Goal: Task Accomplishment & Management: Complete application form

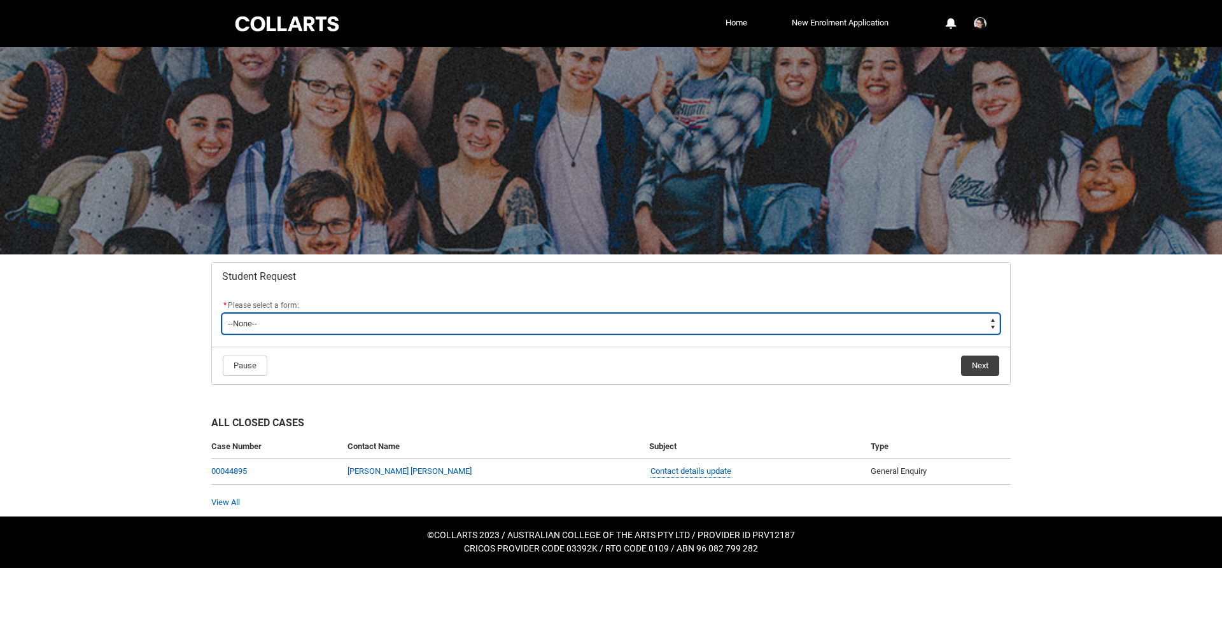
click at [295, 328] on select "--None-- Academic Transcript Application to Appeal Assignment Extension Change …" at bounding box center [611, 324] width 778 height 20
type lightning-select "Special_Consideration_Choice"
click at [222, 314] on select "--None-- Academic Transcript Application to Appeal Assignment Extension Change …" at bounding box center [611, 324] width 778 height 20
select select "Special_Consideration_Choice"
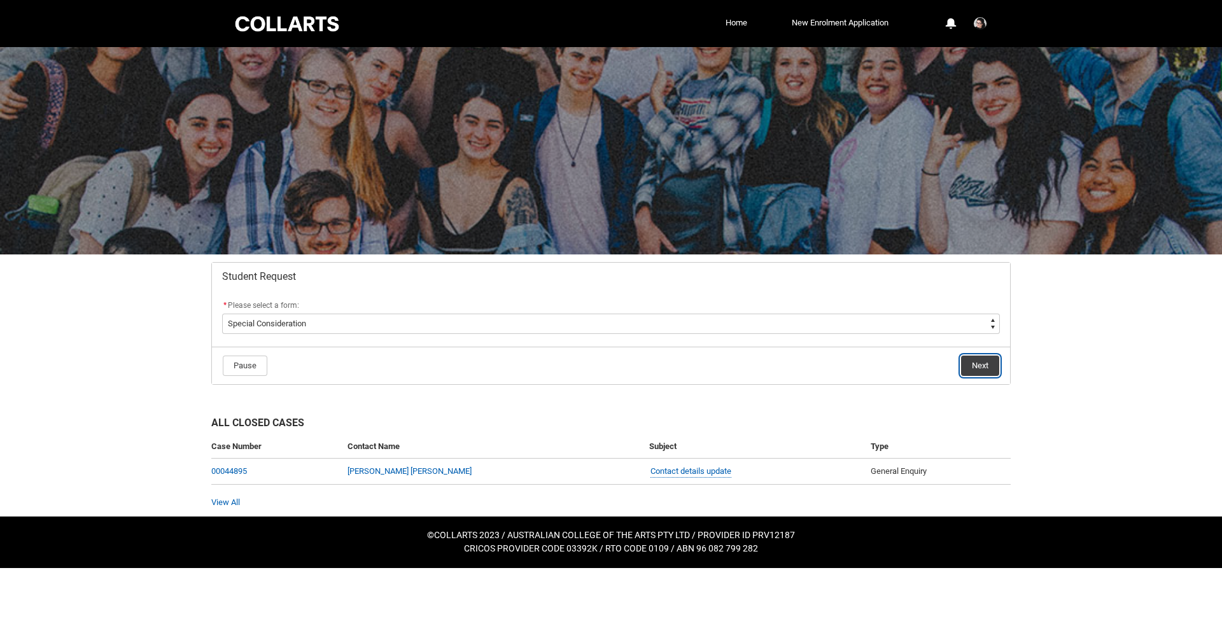
click at [977, 369] on button "Next" at bounding box center [980, 366] width 38 height 20
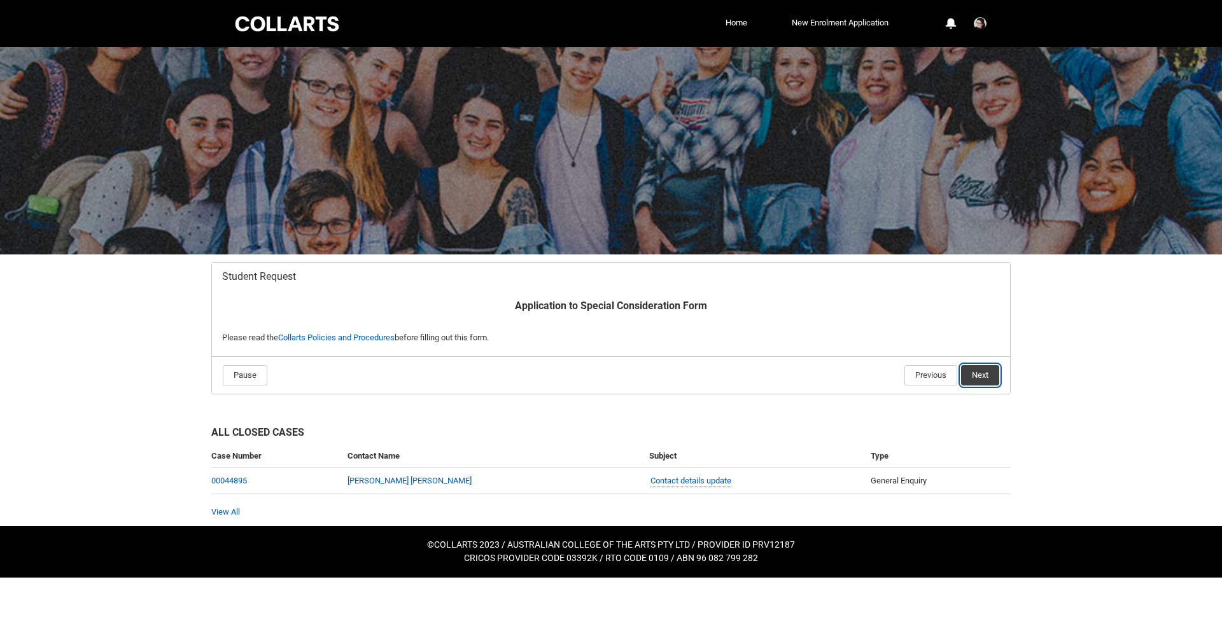
click at [977, 376] on button "Next" at bounding box center [980, 375] width 38 height 20
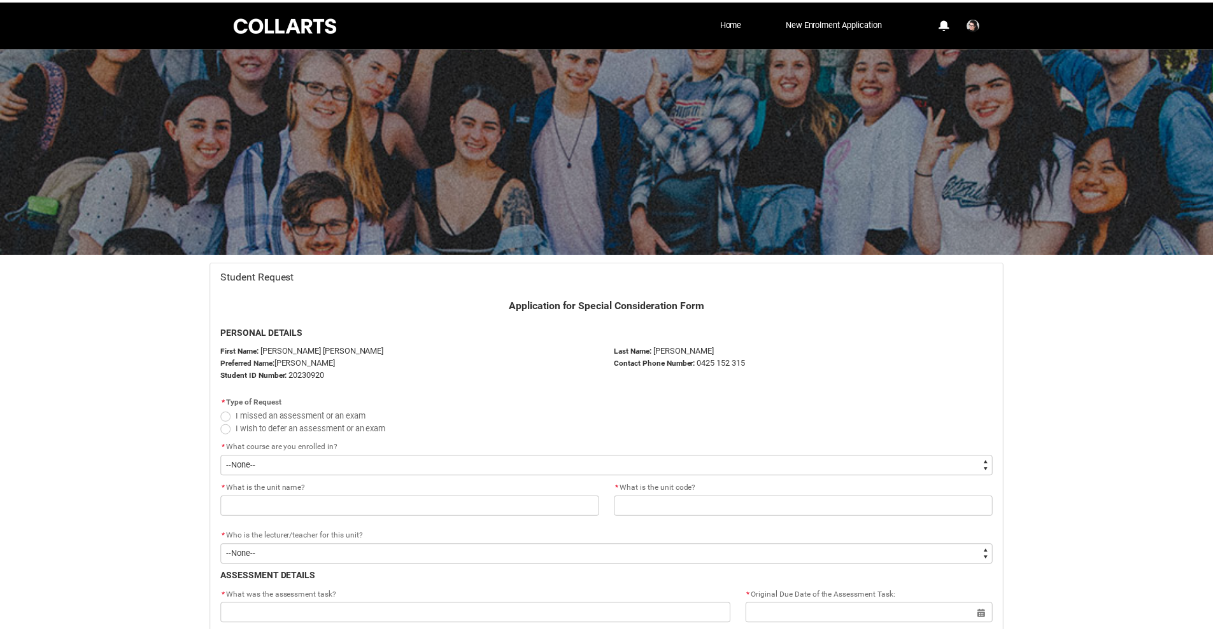
scroll to position [136, 0]
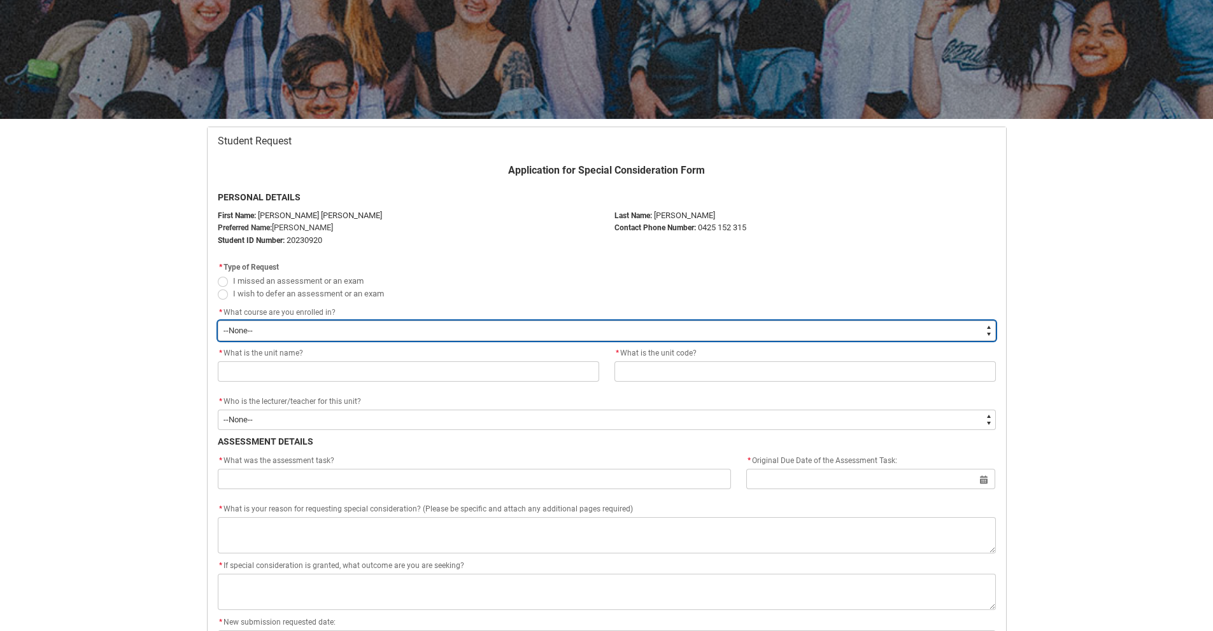
click at [334, 326] on select "--None-- Bachelor of Game Design" at bounding box center [607, 331] width 778 height 20
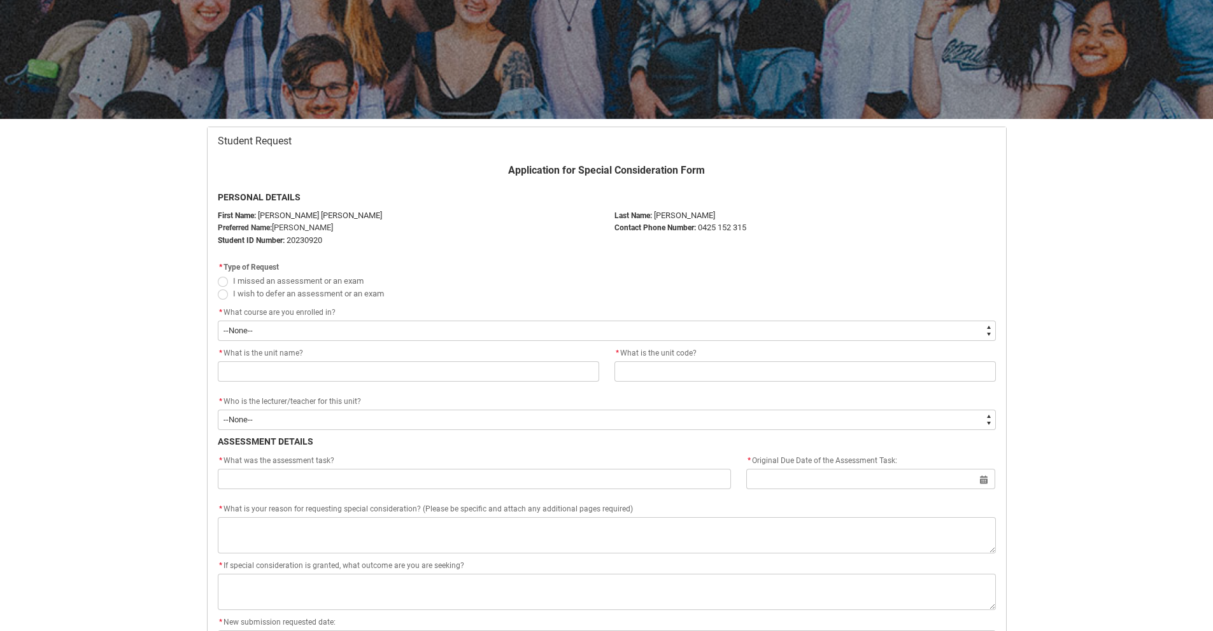
click at [224, 290] on span "Redu_Student_Request flow" at bounding box center [223, 295] width 10 height 10
click at [218, 287] on input "I wish to defer an assessment or an exam" at bounding box center [217, 286] width 1 height 1
radio input "true"
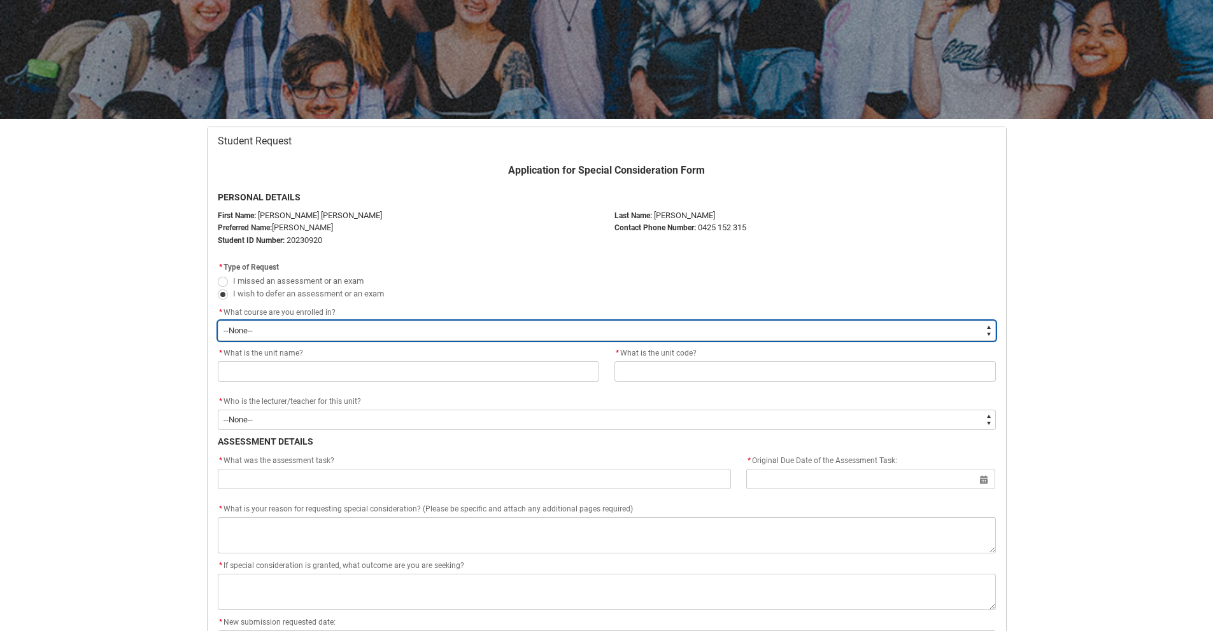
click at [273, 332] on select "--None-- Bachelor of Game Design" at bounding box center [607, 331] width 778 height 20
type lightning-select "recordPicklist_ProgramEnrollment.a0jOZ000003EaWXYA0"
click at [218, 321] on select "--None-- Bachelor of Game Design" at bounding box center [607, 331] width 778 height 20
select select "recordPicklist_ProgramEnrollment.a0jOZ000003EaWXYA0"
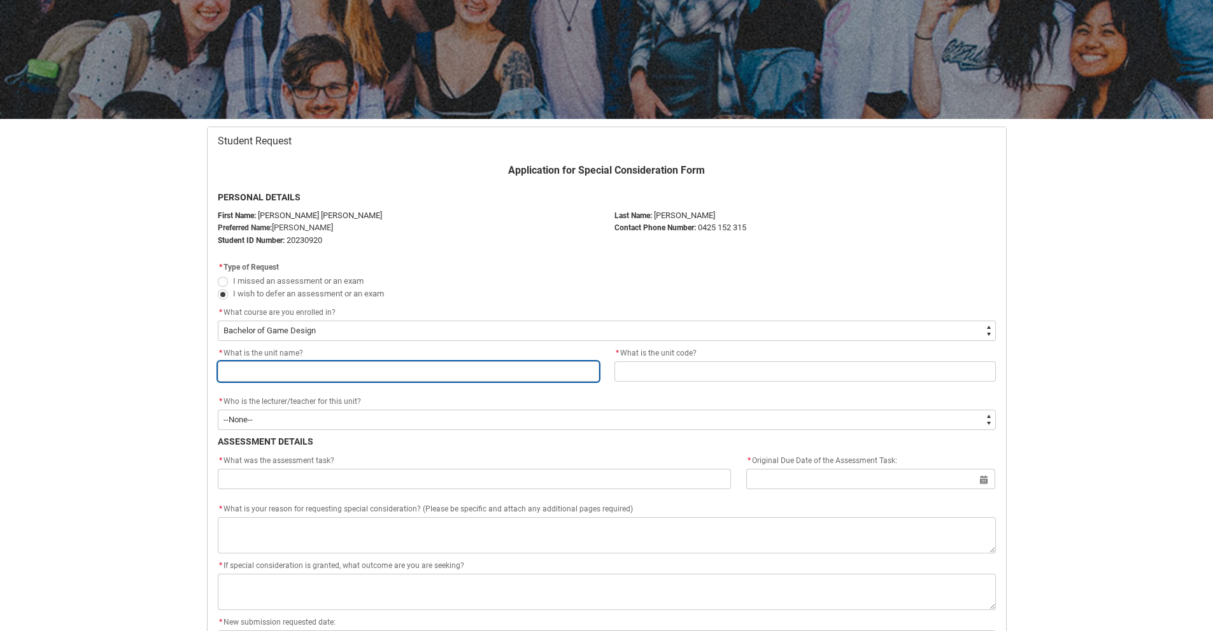
click at [268, 370] on input "Redu_Student_Request flow" at bounding box center [408, 372] width 381 height 20
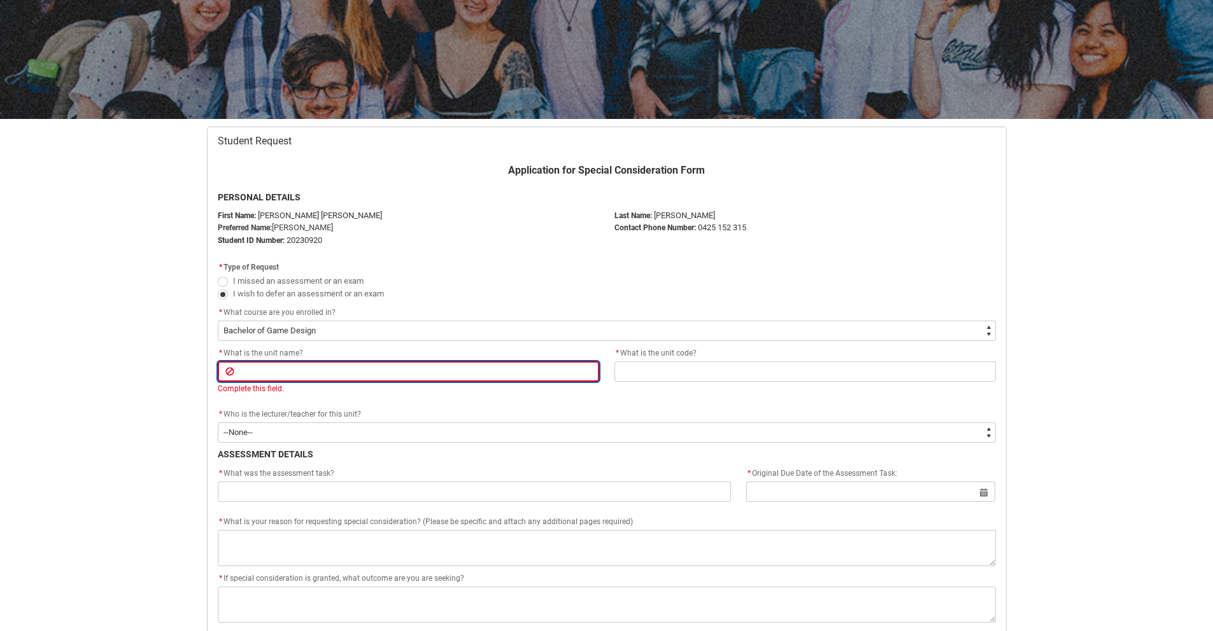
paste input "[[PERSON_NAME]] Design Law, Ethics and Regulation Assignment"
type lightning-primitive-input-simple "[[PERSON_NAME]] Design Law, Ethics and Regulation Assignment"
type input "[[PERSON_NAME]] Design Law, Ethics and Regulation Assignment"
drag, startPoint x: 274, startPoint y: 374, endPoint x: 240, endPoint y: 377, distance: 34.5
click at [240, 377] on input "[[PERSON_NAME]] Design Law, Ethics and Regulation Assignment" at bounding box center [408, 372] width 381 height 20
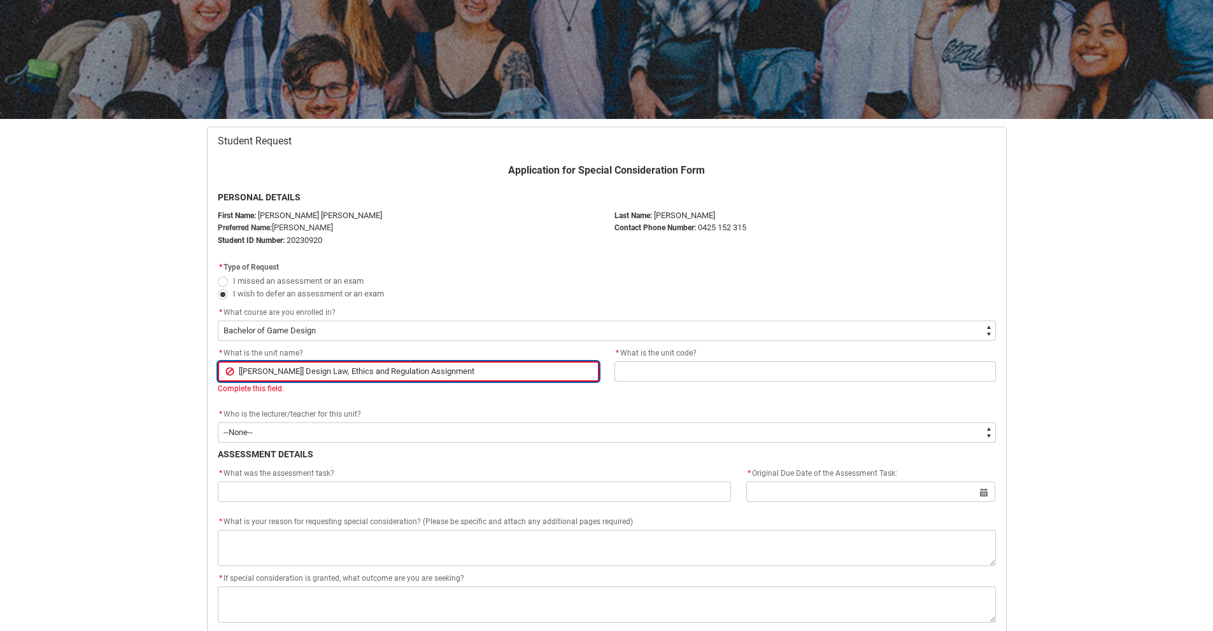
click at [239, 369] on input "[[PERSON_NAME]] Design Law, Ethics and Regulation Assignment" at bounding box center [408, 372] width 381 height 20
type lightning-primitive-input-simple "Design Law, Ethics and Regulation Assignment"
type input "Design Law, Ethics and Regulation Assignment"
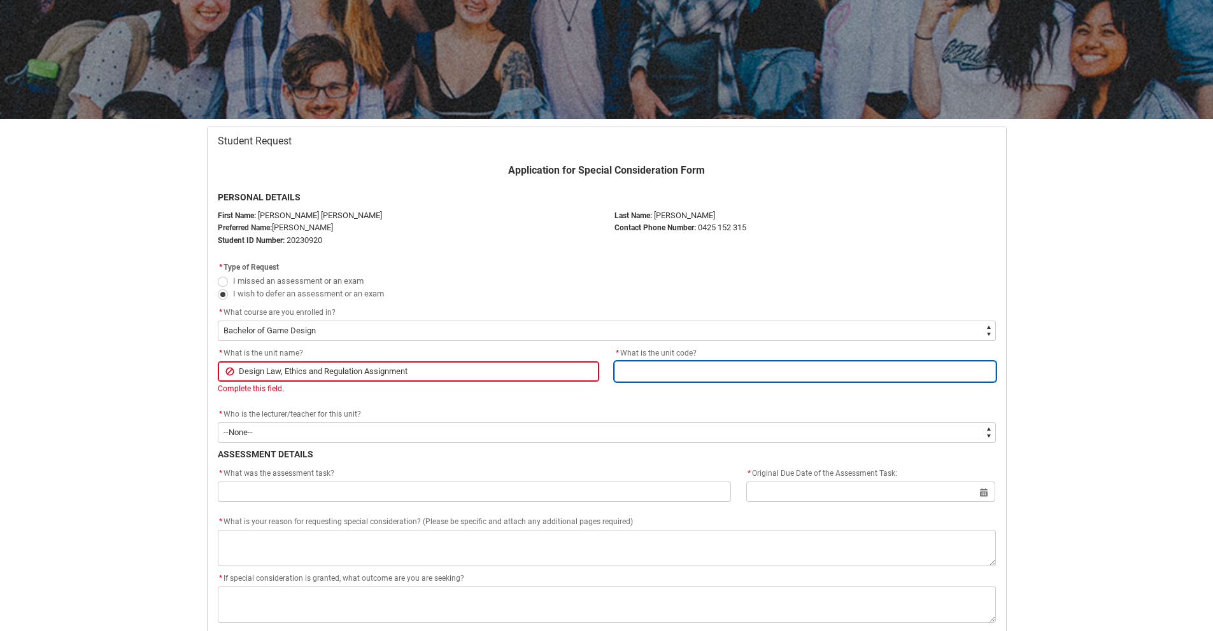
click at [631, 372] on input "Redu_Student_Request flow" at bounding box center [804, 372] width 381 height 20
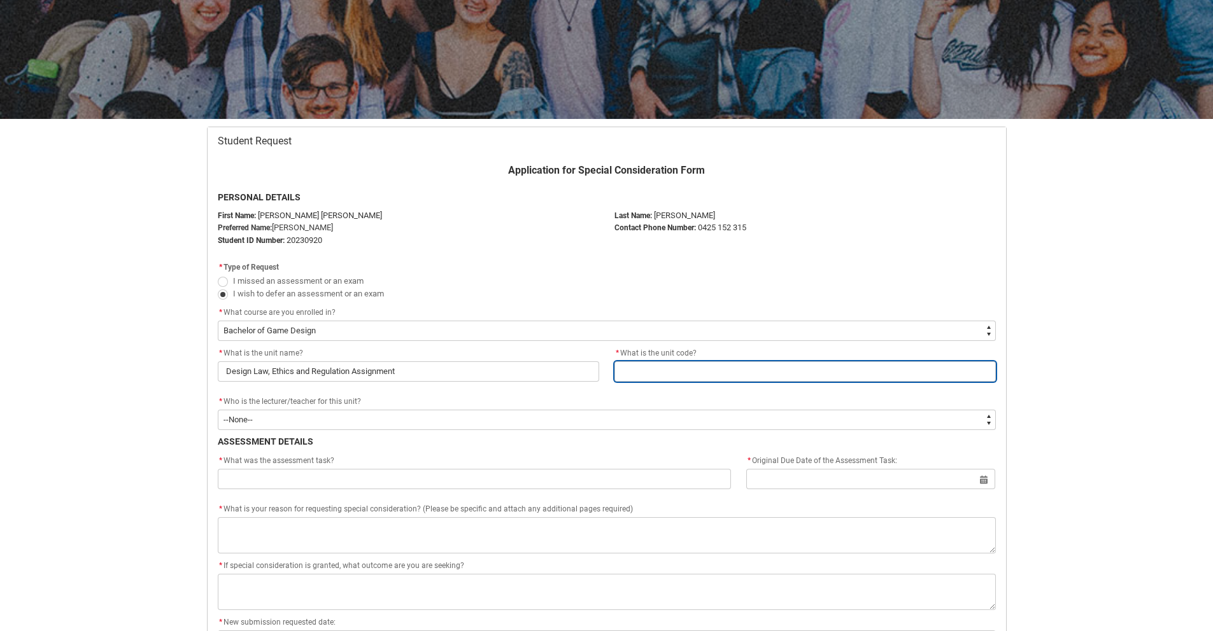
paste input "[[PERSON_NAME]]"
type lightning-primitive-input-simple "[[PERSON_NAME]]"
type input "[[PERSON_NAME]]"
click at [628, 373] on input "[[PERSON_NAME]]" at bounding box center [804, 372] width 381 height 20
type lightning-primitive-input-simple "SHDLER]"
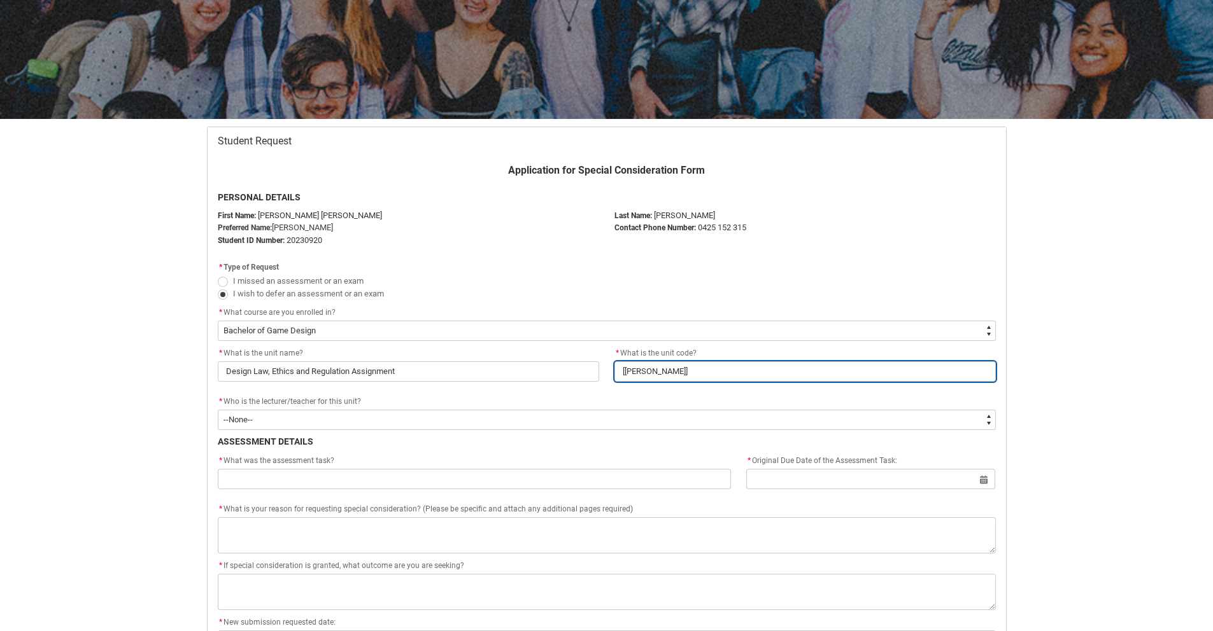
type input "SHDLER]"
type lightning-primitive-input-simple "SHDLER"
type input "SHDLER"
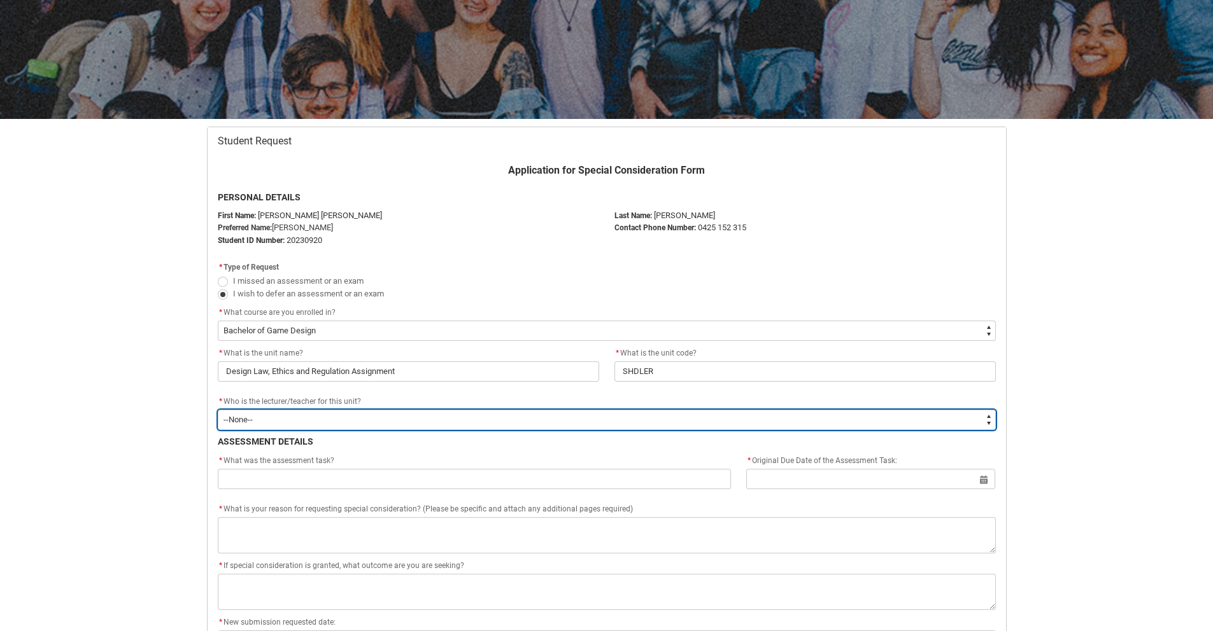
click at [365, 423] on select "--None-- [PERSON_NAME] [PERSON_NAME] [PERSON_NAME] [PERSON_NAME] [PERSON_NAME] …" at bounding box center [607, 420] width 778 height 20
click at [268, 419] on select "--None-- [PERSON_NAME] [PERSON_NAME] [PERSON_NAME] [PERSON_NAME] [PERSON_NAME] …" at bounding box center [607, 420] width 778 height 20
type lightning-select "Faculty_NamefromNtoZ.003OZ000007JkzBYAS"
click at [218, 410] on select "--None-- [PERSON_NAME] [PERSON_NAME] [PERSON_NAME] [PERSON_NAME] [PERSON_NAME] …" at bounding box center [607, 420] width 778 height 20
select select "Faculty_NamefromNtoZ.003OZ000007JkzBYAS"
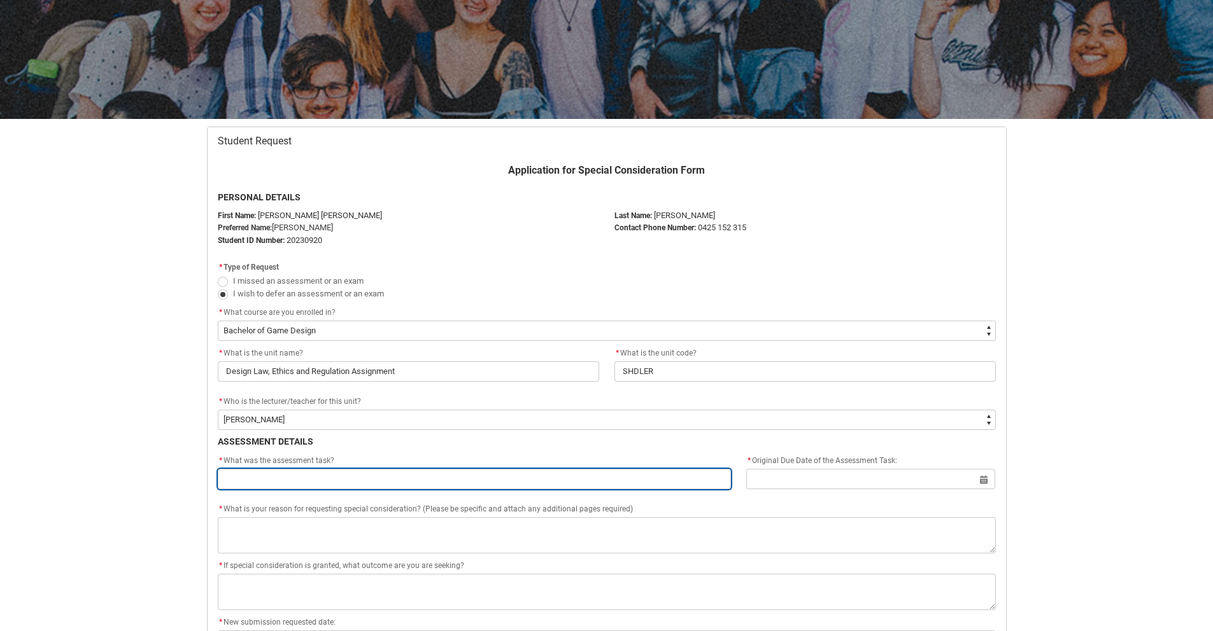
click at [268, 474] on input "Redu_Student_Request flow" at bounding box center [475, 479] width 514 height 20
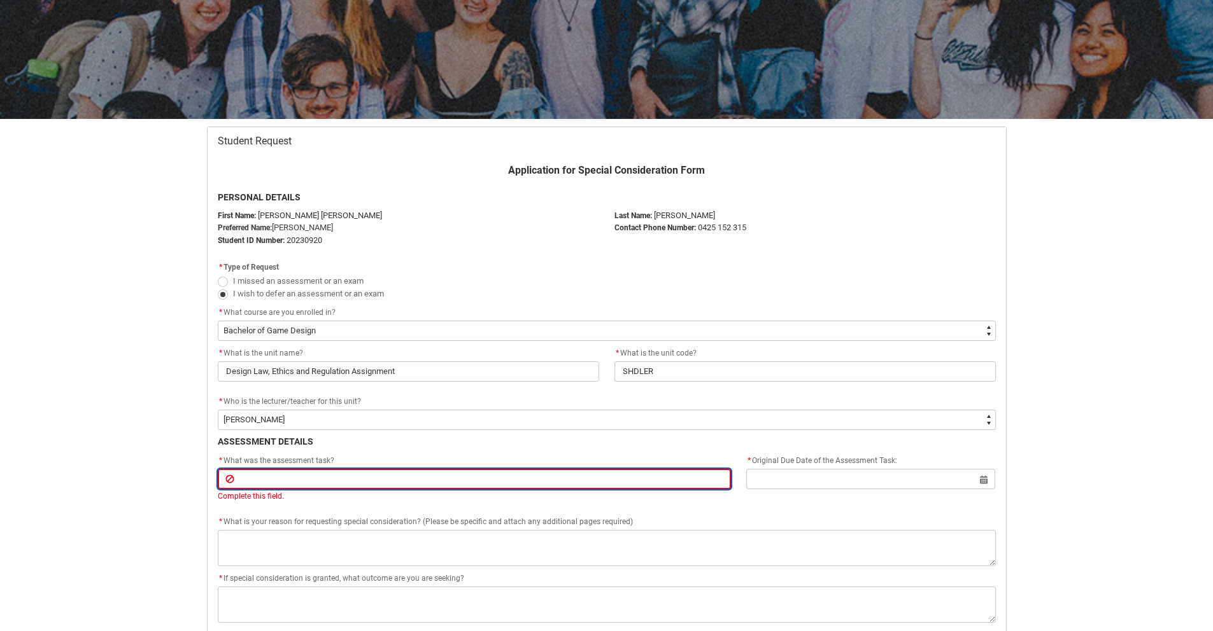
paste input "Assignment 1: Design Law Presentation"
type lightning-primitive-input-simple "Assignment 1: Design Law Presentation"
type input "Assignment 1: Design Law Presentation"
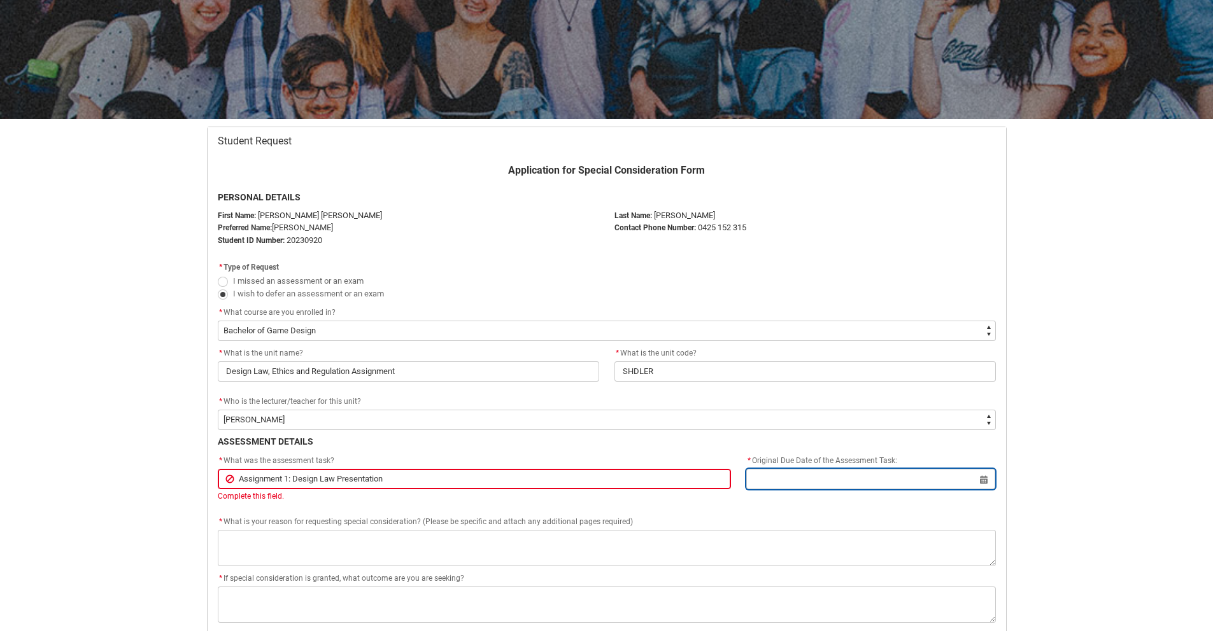
click at [833, 479] on input "Redu_Student_Request flow" at bounding box center [870, 479] width 249 height 20
select select "2025"
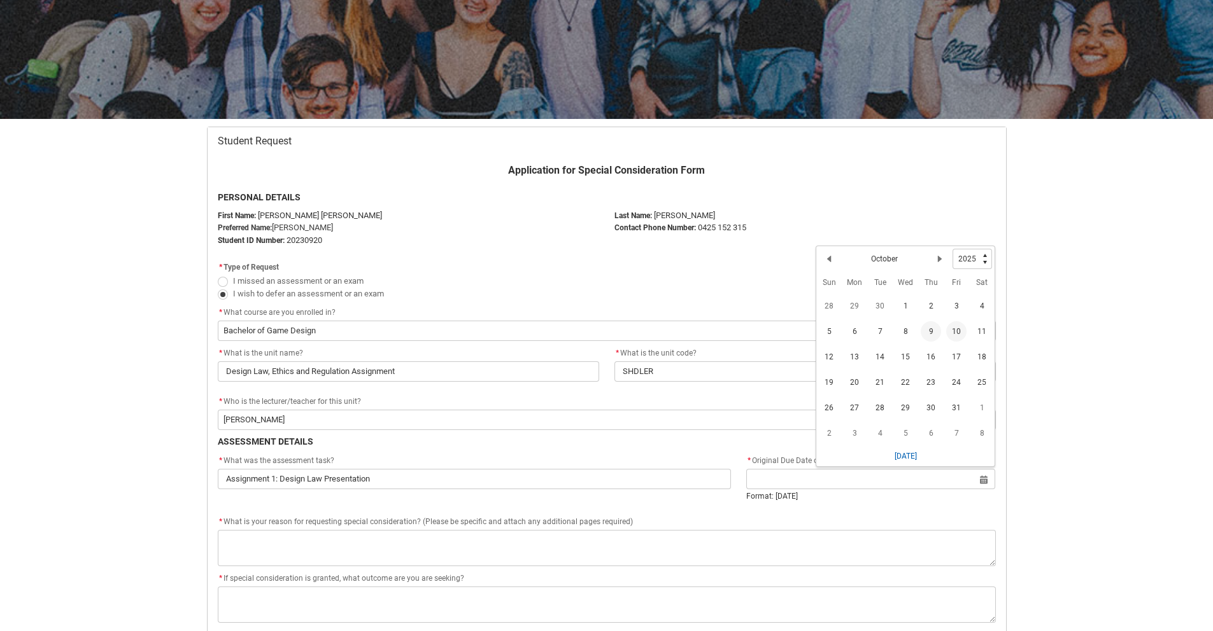
click at [953, 328] on span "10" at bounding box center [956, 331] width 20 height 20
type lightning-datepicker "[DATE]"
type lightning-input "[DATE]"
type input "[DATE]"
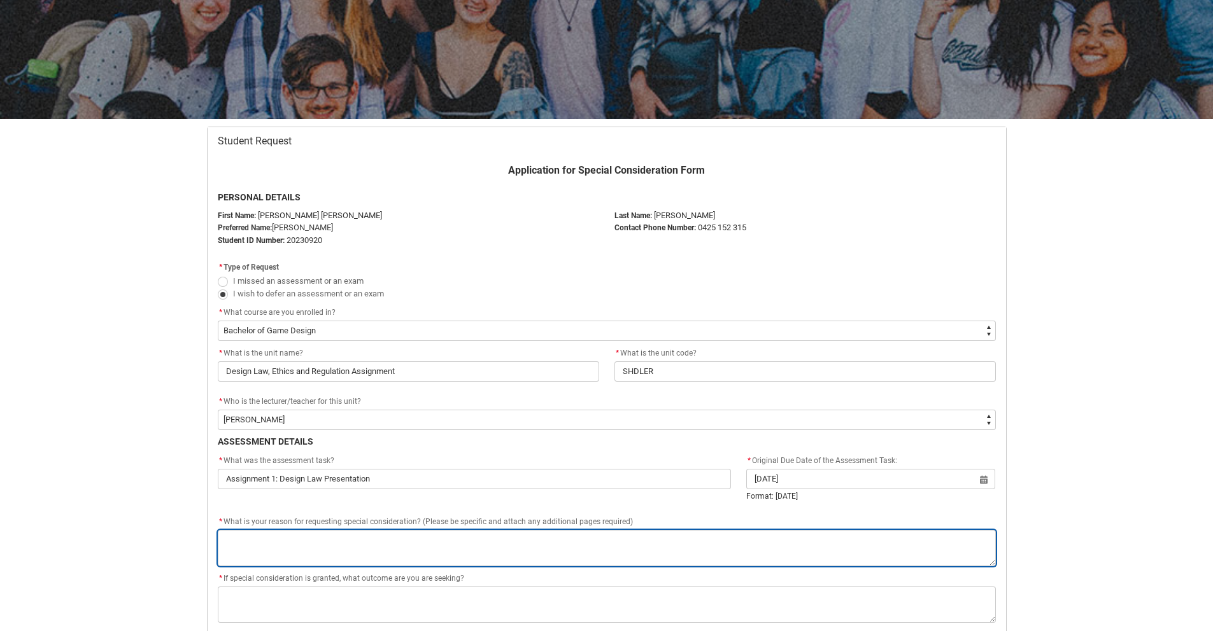
click at [313, 539] on textarea "*" at bounding box center [607, 548] width 778 height 36
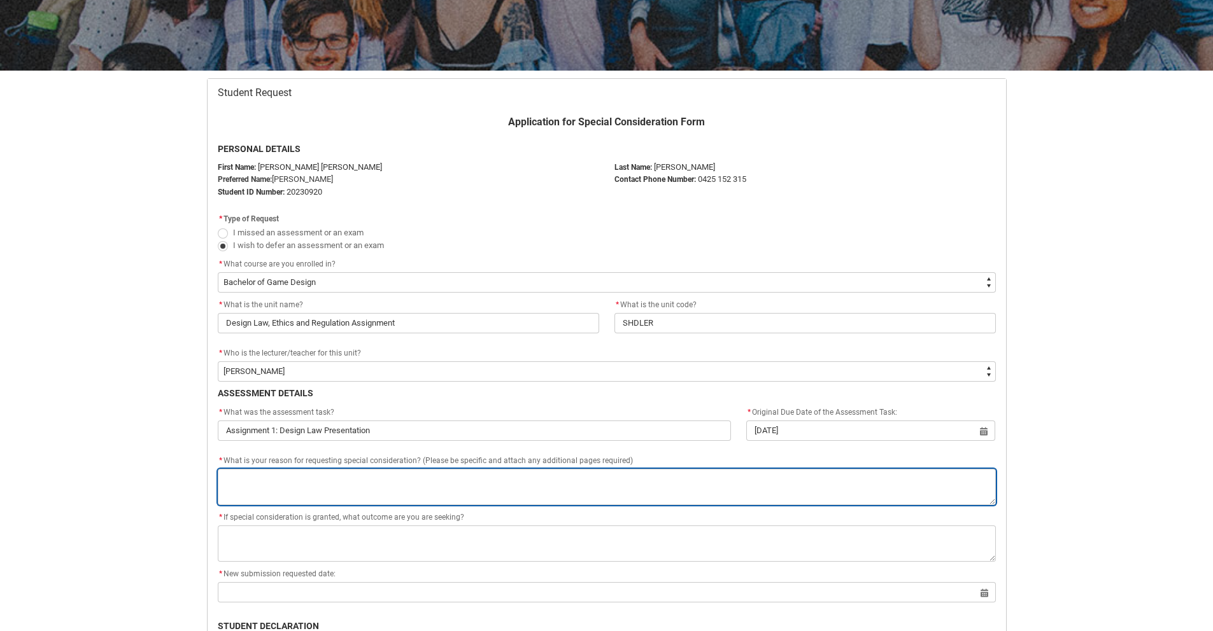
scroll to position [199, 0]
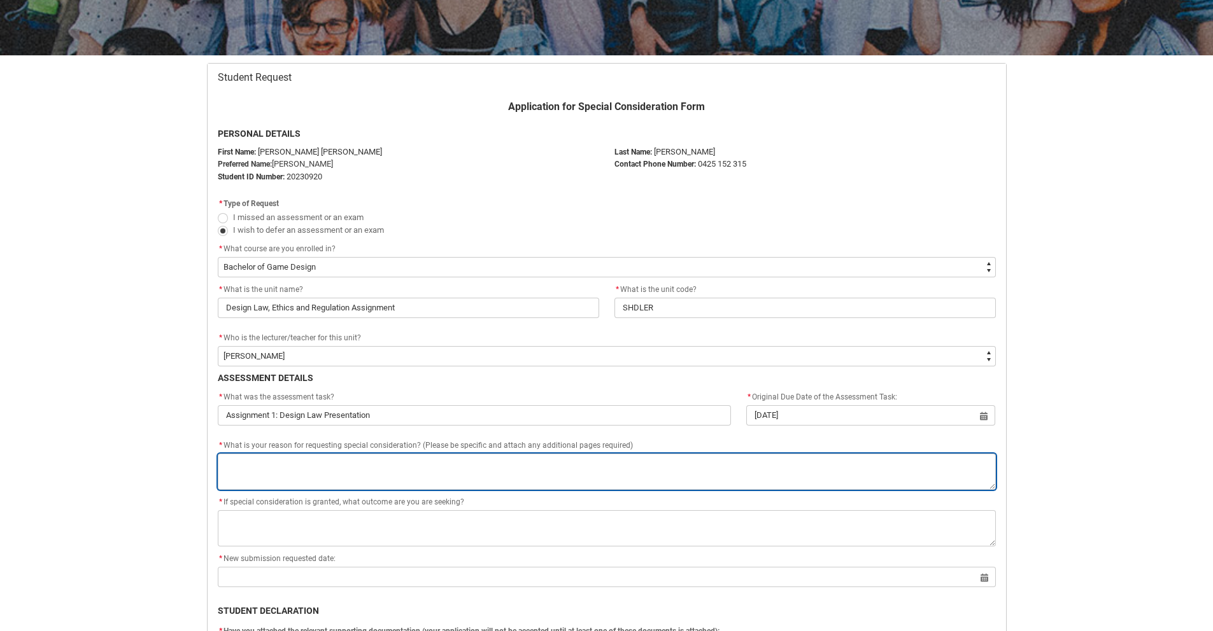
type lightning-textarea "I"
type textarea "I"
type lightning-textarea "I"
type textarea "I"
type lightning-textarea "I h"
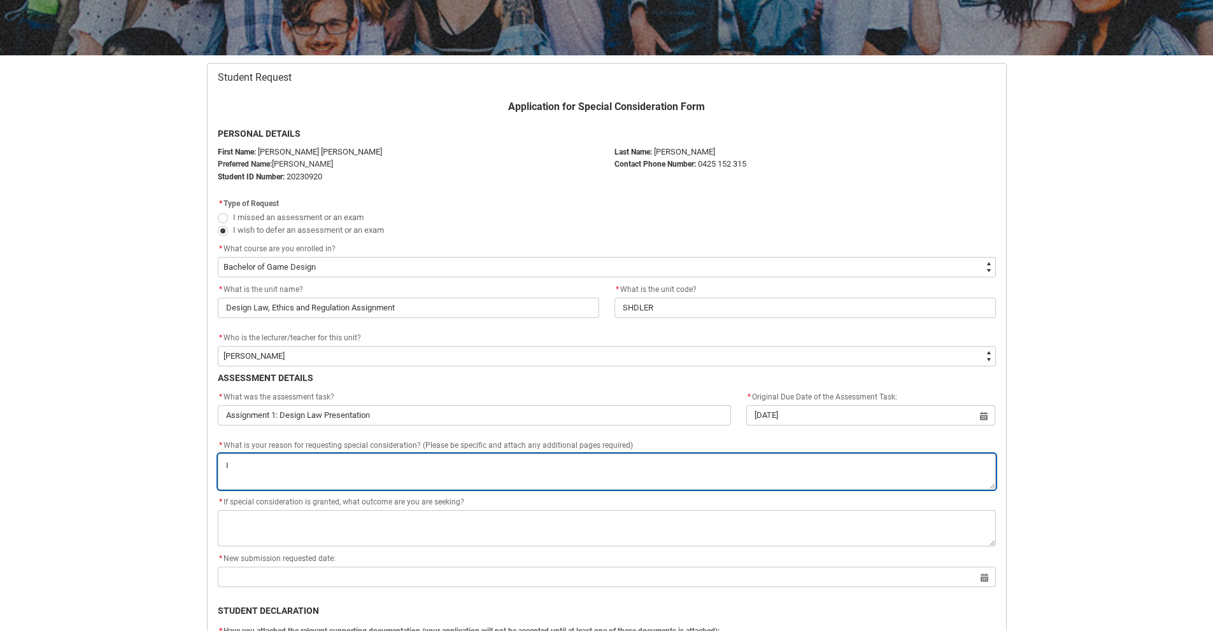
type textarea "I h"
type lightning-textarea "I ha"
type textarea "I ha"
type lightning-textarea "I hav"
type textarea "I hav"
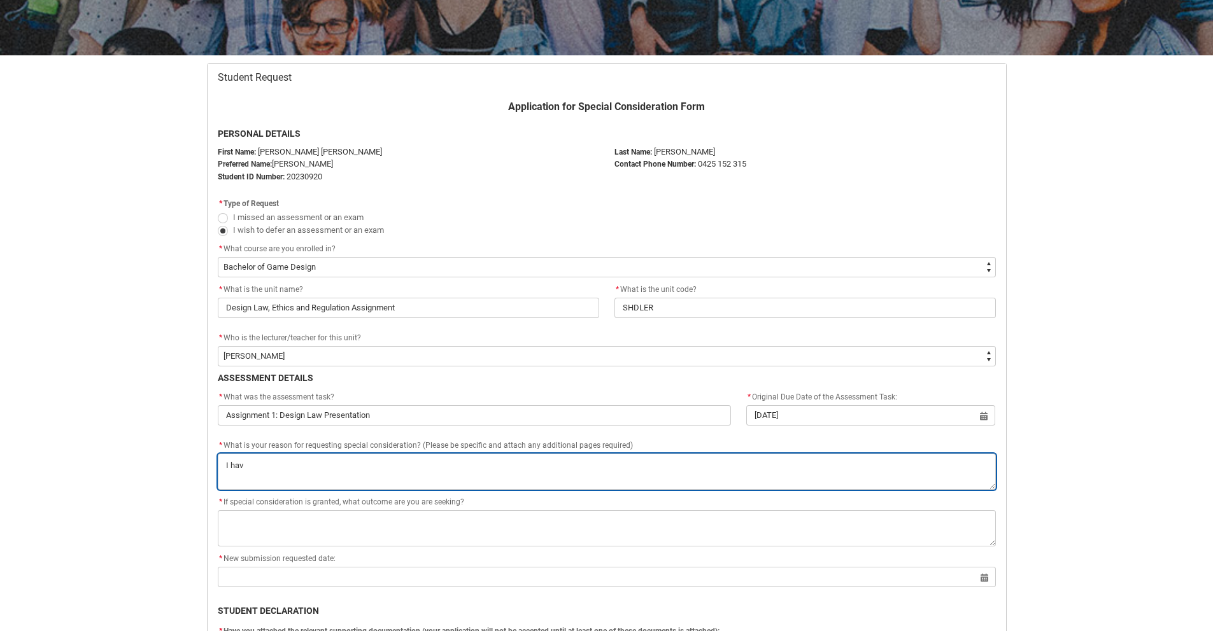
type lightning-textarea "I have"
type textarea "I have"
type lightning-textarea "I have"
type textarea "I have"
type lightning-textarea "I have b"
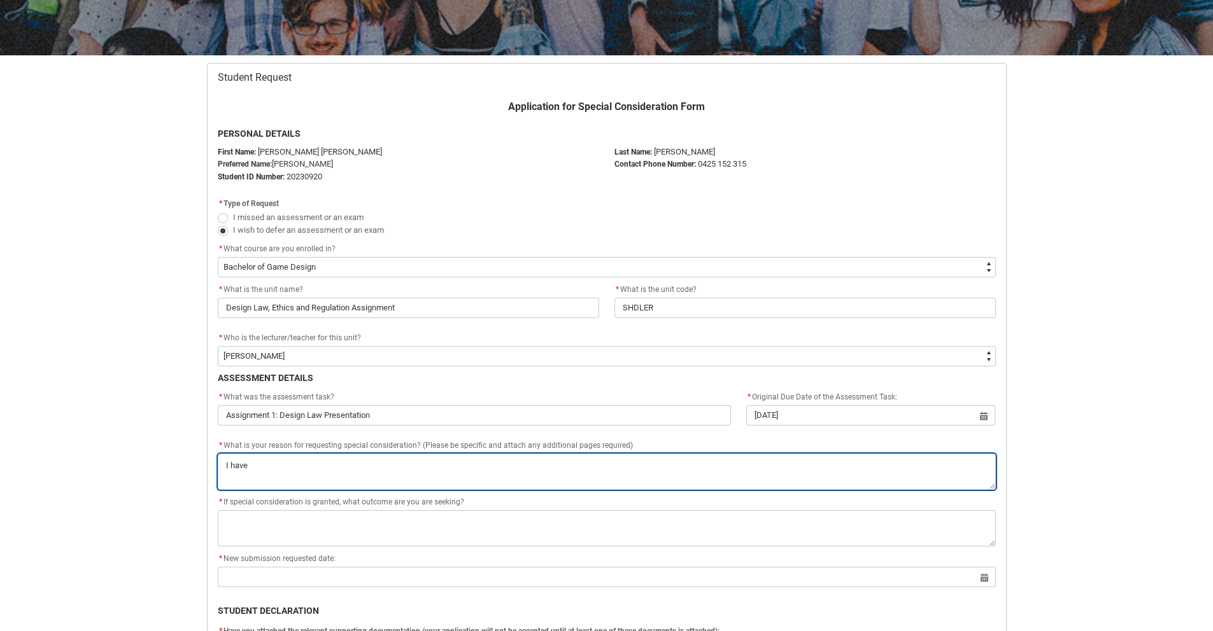
type textarea "I have b"
type lightning-textarea "I have be"
type textarea "I have be"
type lightning-textarea "I have bee"
type textarea "I have bee"
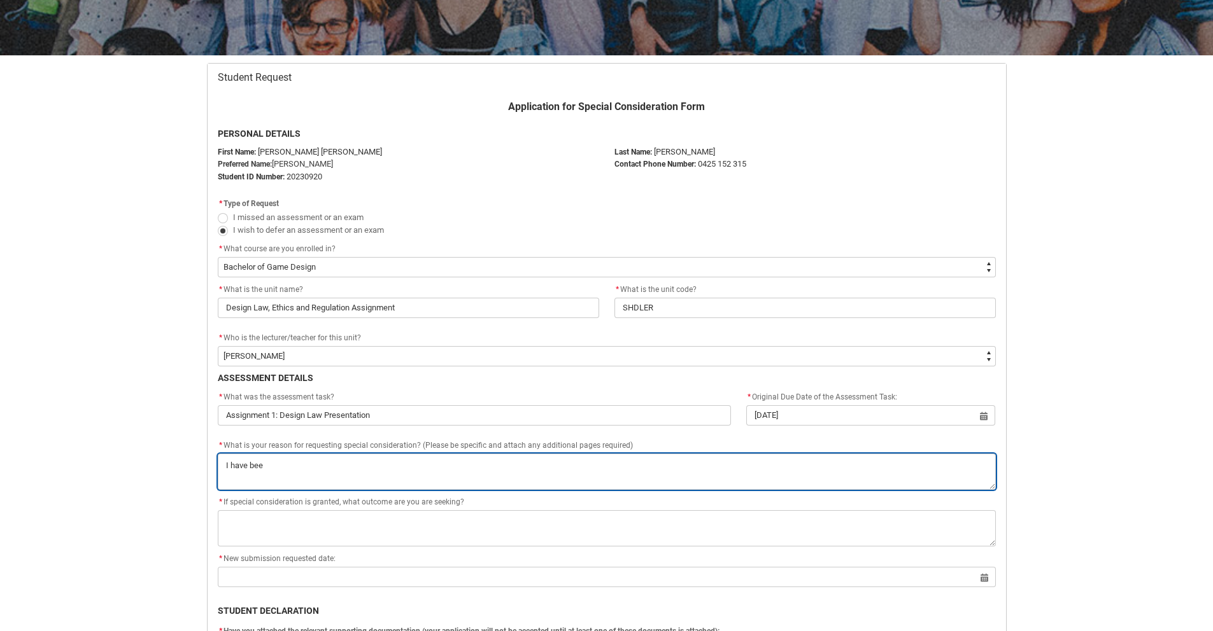
type lightning-textarea "I have been"
type textarea "I have been"
type lightning-textarea "I have been"
type textarea "I have been"
type lightning-textarea "I have been p"
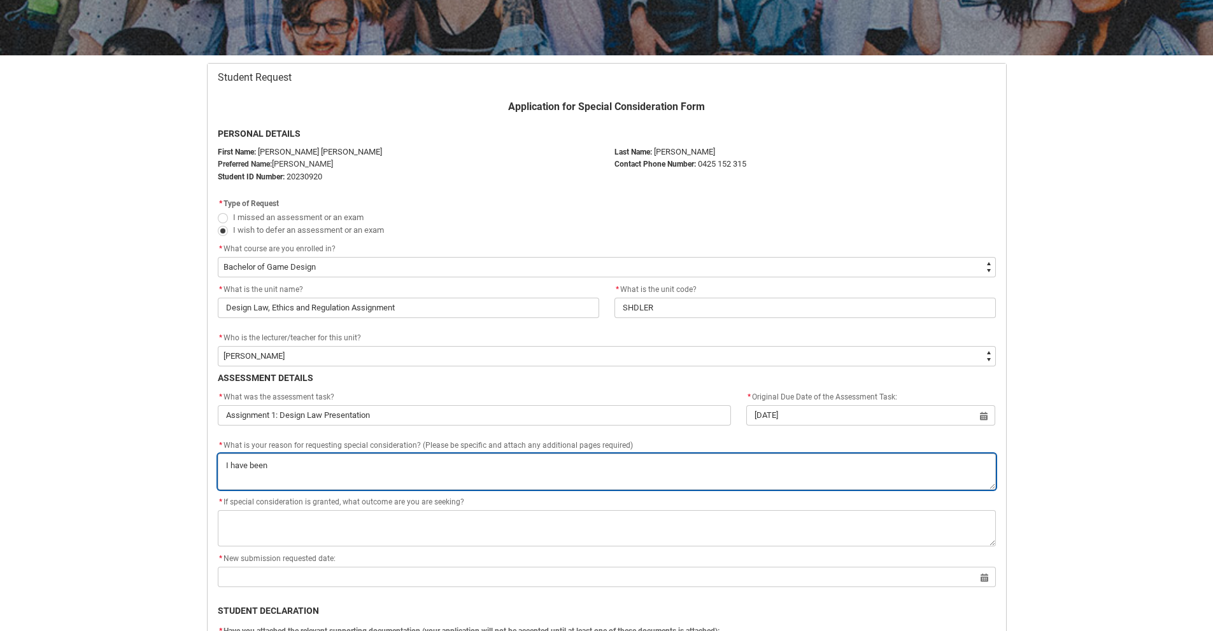
type textarea "I have been p"
type lightning-textarea "I have been pr"
type textarea "I have been pr"
type lightning-textarea "I have been pro"
type textarea "I have been pro"
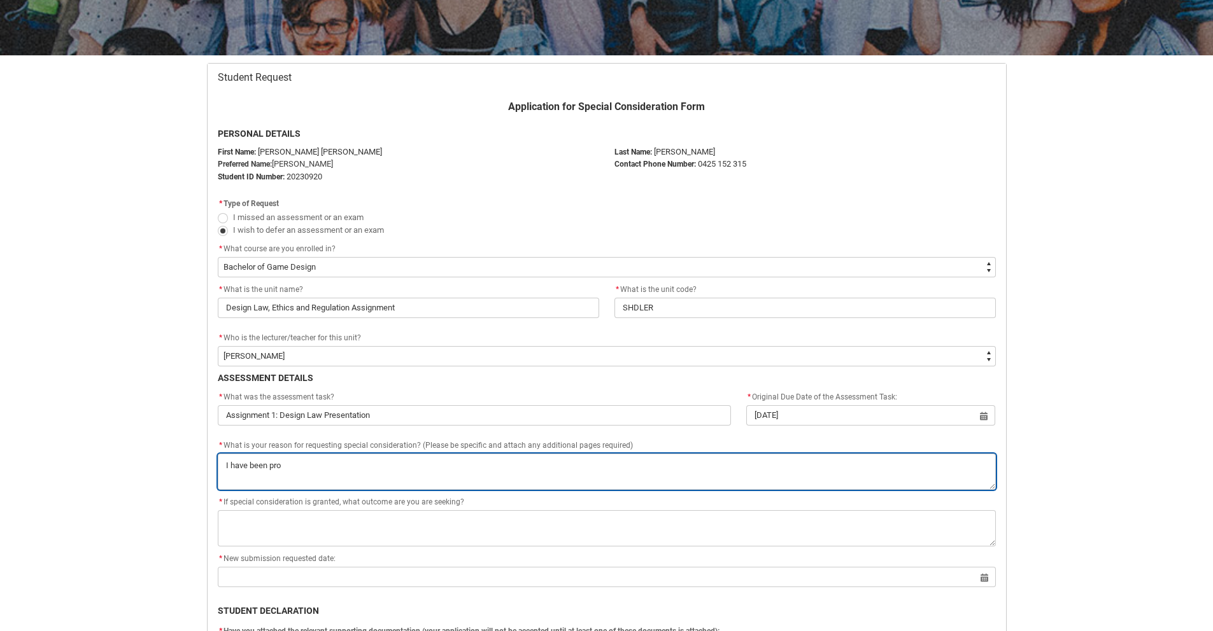
type lightning-textarea "I have been prod"
type textarea "I have been prod"
type lightning-textarea "I have been produ"
type textarea "I have been produ"
type lightning-textarea "I have been produc"
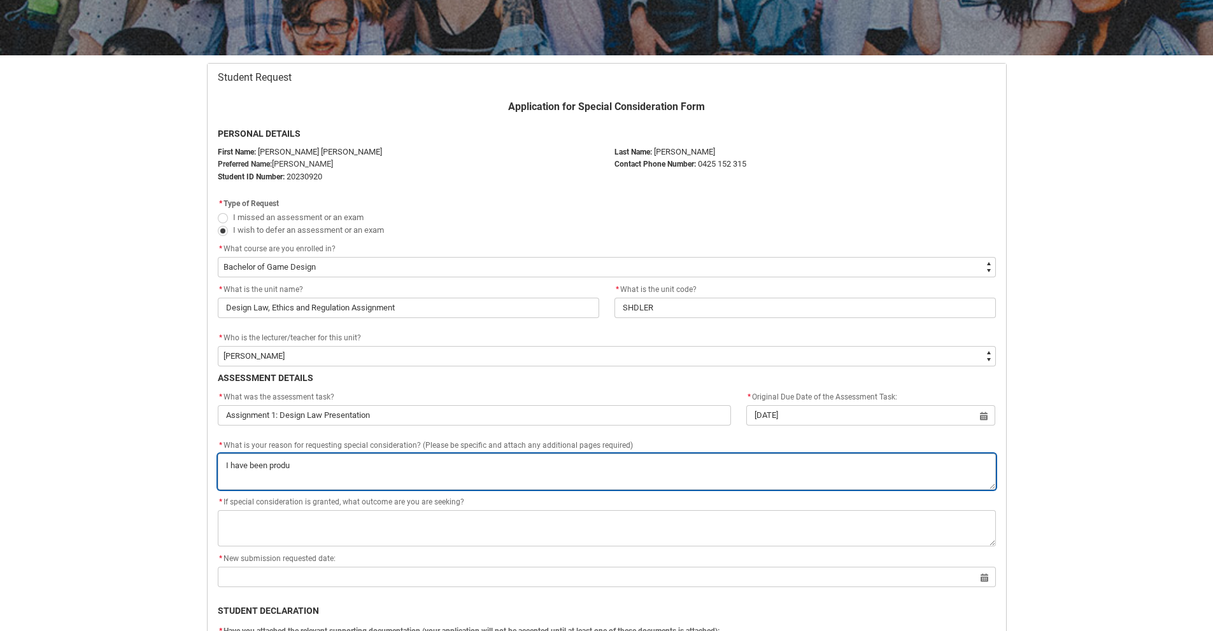
type textarea "I have been produc"
type lightning-textarea "I have been produci"
type textarea "I have been produci"
type lightning-textarea "I have been producin"
type textarea "I have been producin"
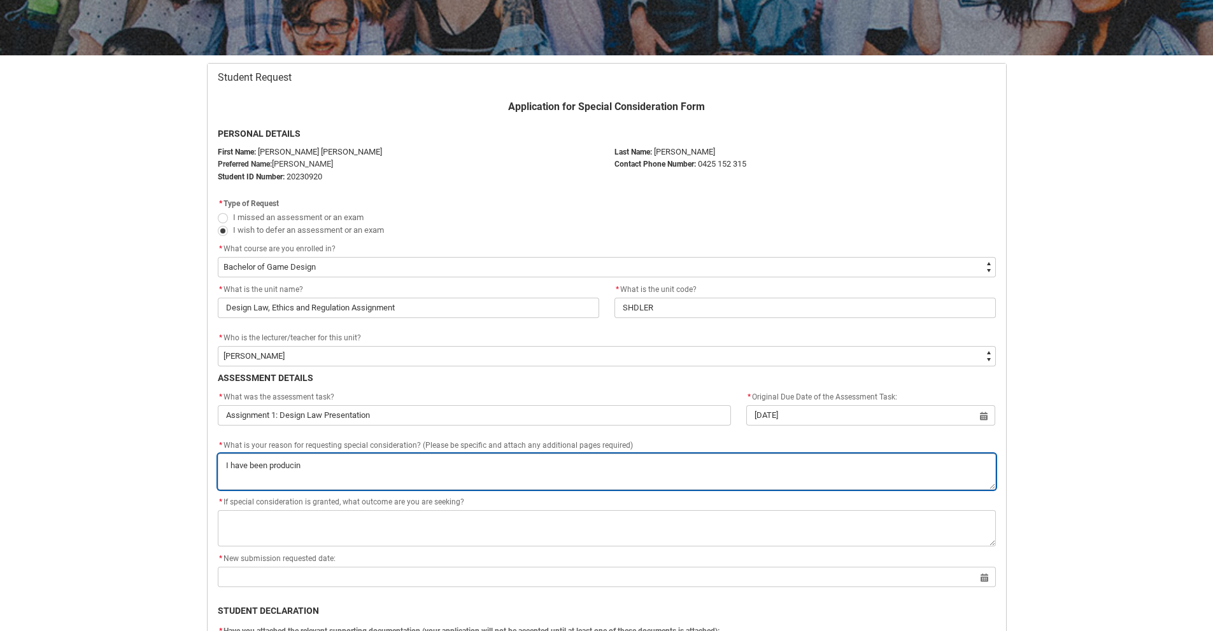
type lightning-textarea "I have been producing"
type textarea "I have been producing"
type lightning-textarea "I have been producing"
type textarea "I have been producing"
type lightning-textarea "I have been producing a"
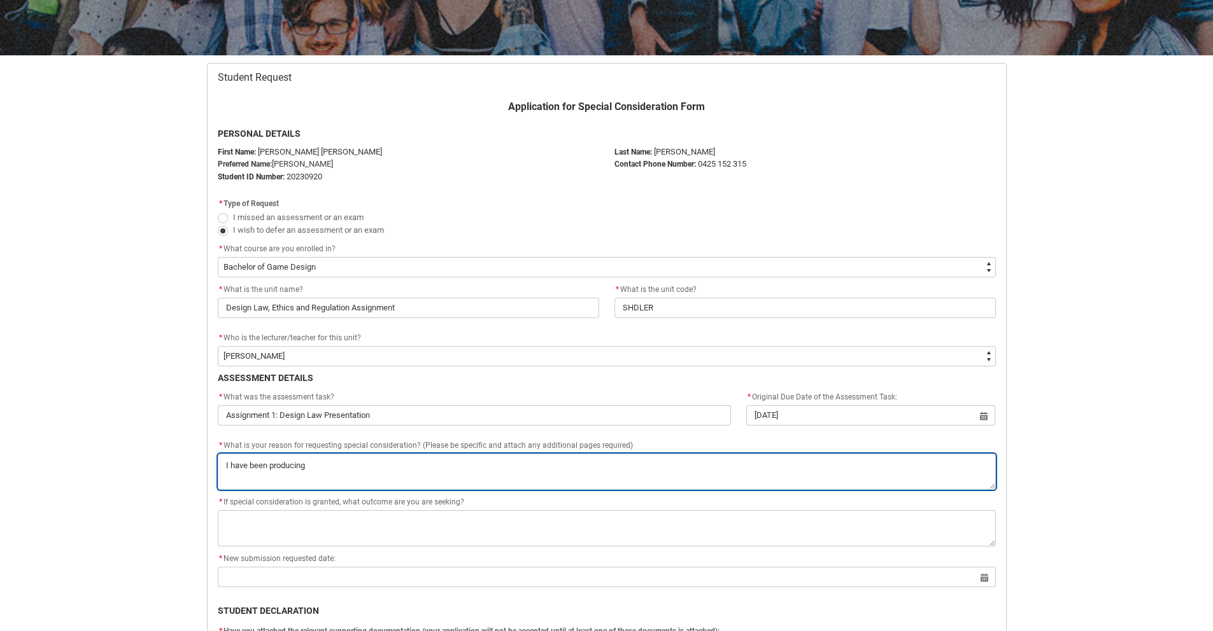
type textarea "I have been producing a"
type lightning-textarea "I have been producing a"
type textarea "I have been producing a"
type lightning-textarea "I have been producing a g"
type textarea "I have been producing a g"
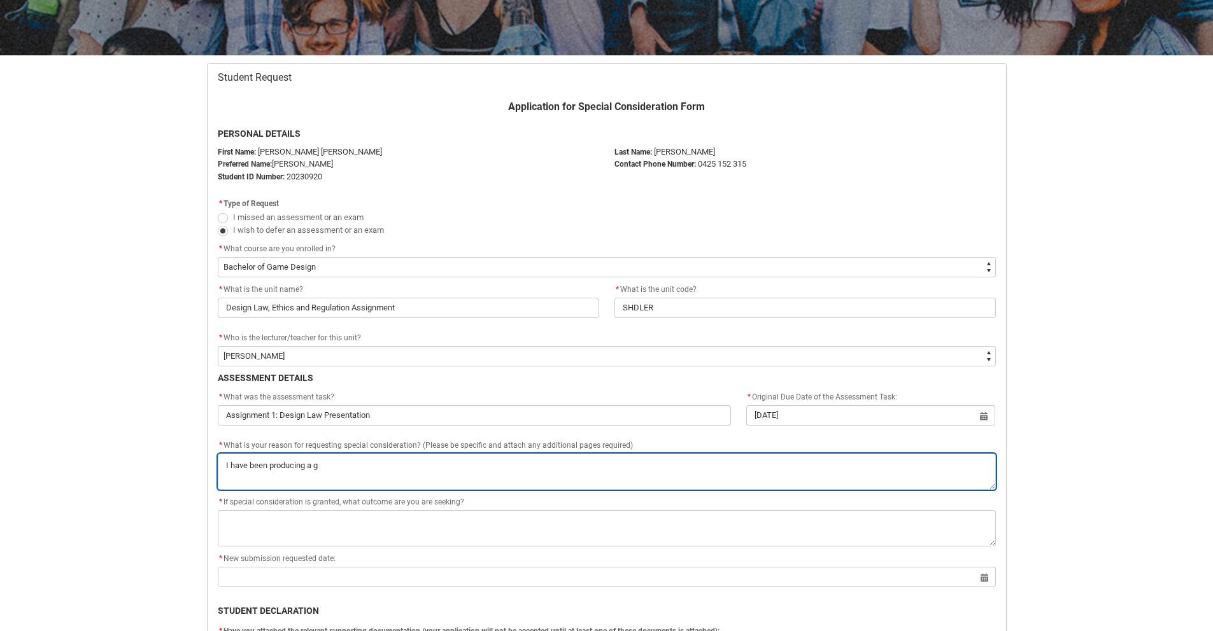
type lightning-textarea "I have been producing a ga"
type textarea "I have been producing a ga"
type lightning-textarea "I have been producing a gam"
type textarea "I have been producing a gam"
type lightning-textarea "I have been producing a game"
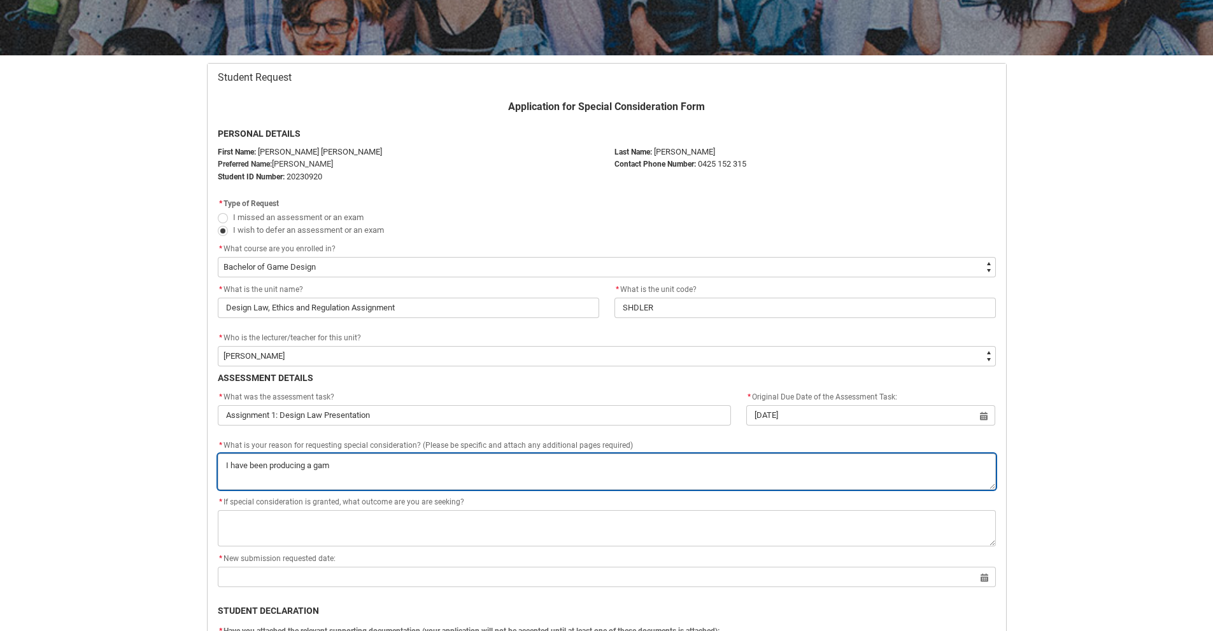
type textarea "I have been producing a game"
type lightning-textarea "I have been producing a game"
type textarea "I have been producing a game"
type lightning-textarea "I have been producing a game f"
type textarea "I have been producing a game f"
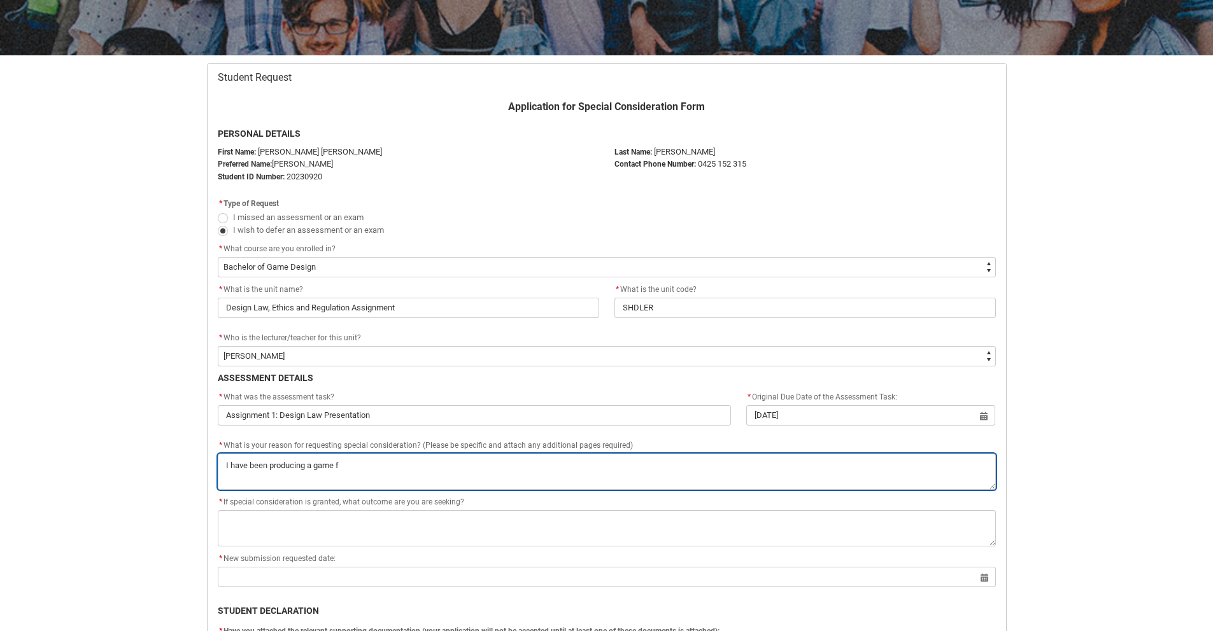
type lightning-textarea "I have been producing a game fo"
type textarea "I have been producing a game fo"
type lightning-textarea "I have been producing a game for"
type textarea "I have been producing a game for"
type lightning-textarea "I have been producing a game for"
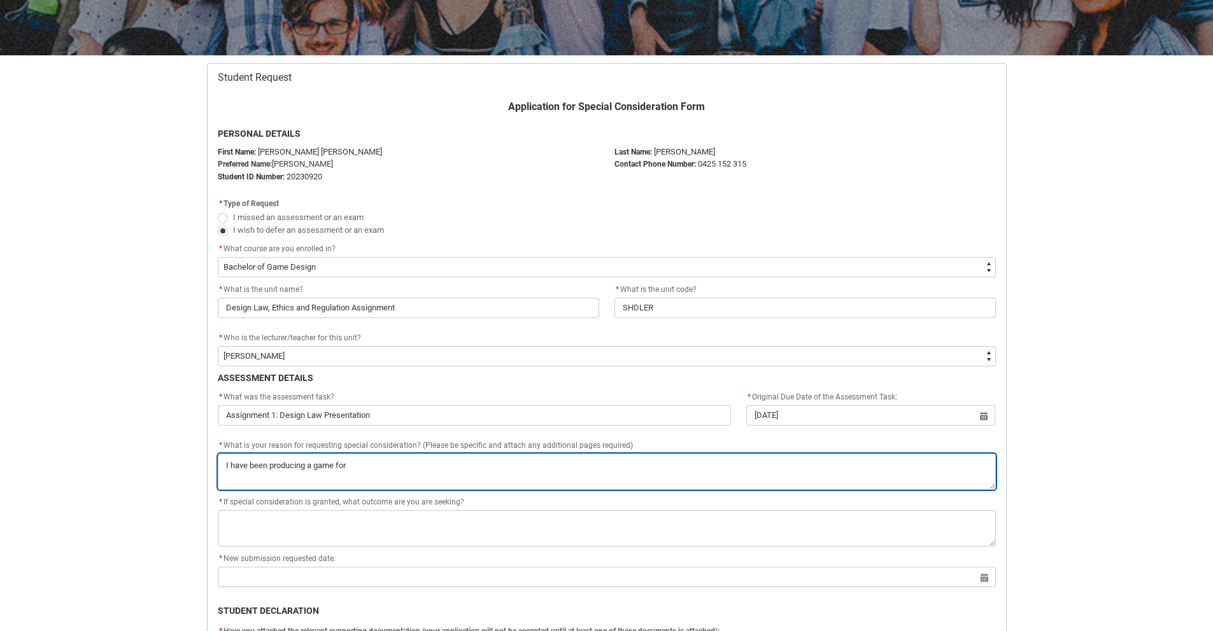
type textarea "I have been producing a game for"
type lightning-textarea "I have been producing a game for i"
type textarea "I have been producing a game for i"
type lightning-textarea "I have been producing a game for in"
type textarea "I have been producing a game for in"
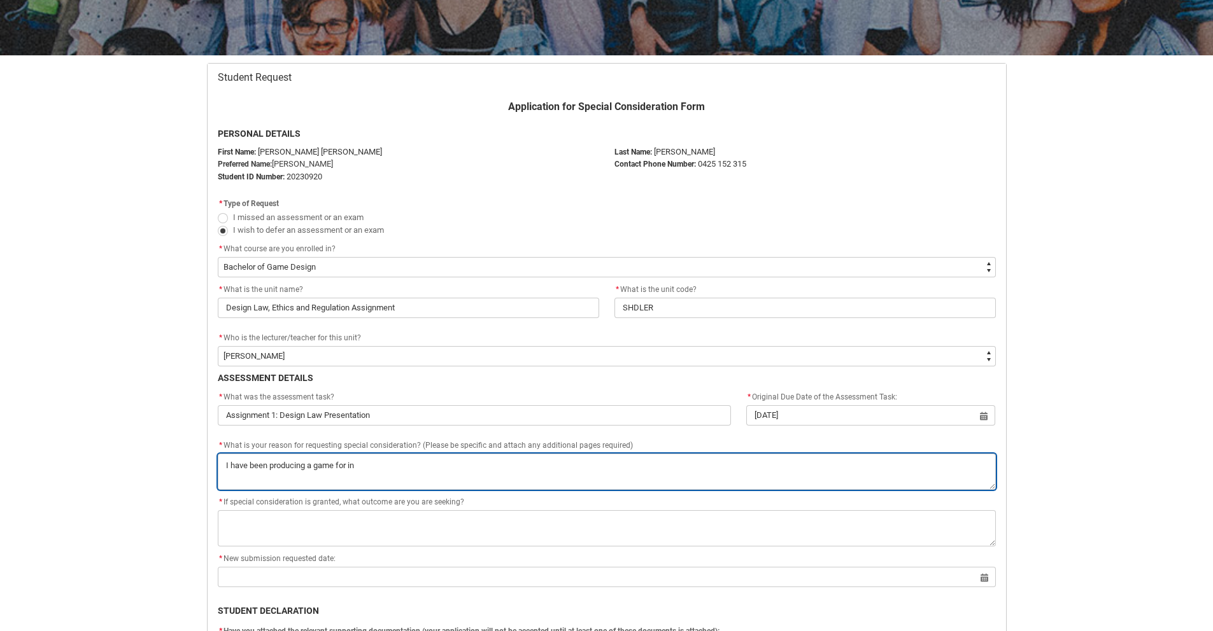
type lightning-textarea "I have been producing a game for ind"
type textarea "I have been producing a game for ind"
type lightning-textarea "I have been producing a game for indi"
type textarea "I have been producing a game for indi"
type lightning-textarea "I have been producing a game for indis"
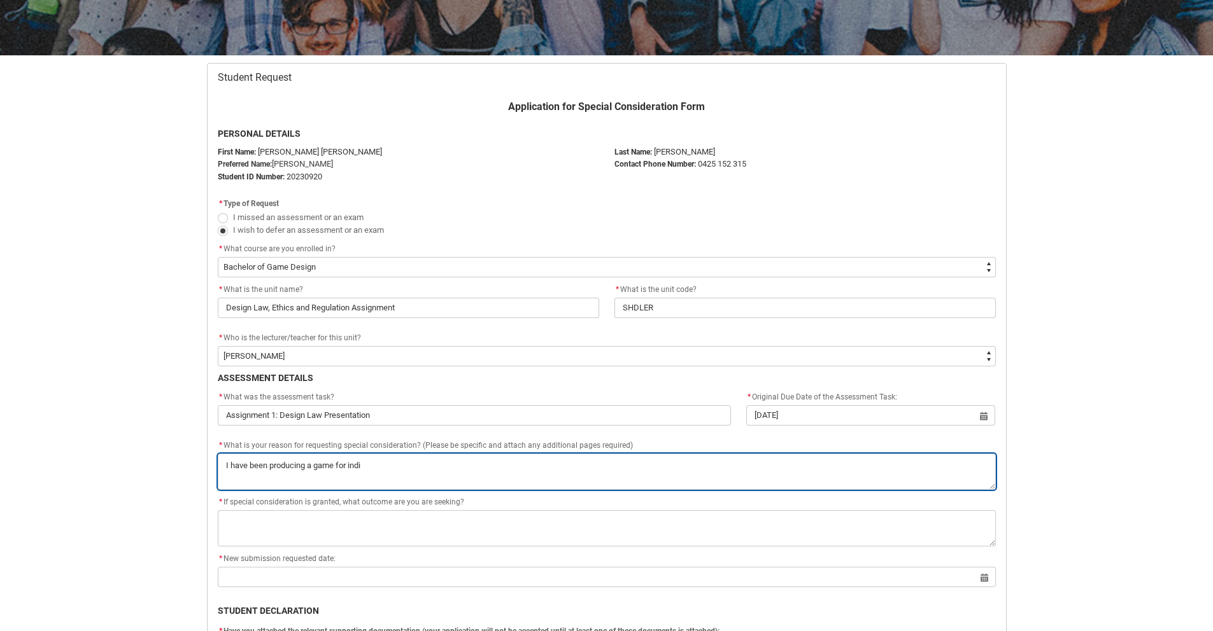
type textarea "I have been producing a game for indis"
type lightning-textarea "I have been producing a game for indi"
type textarea "I have been producing a game for indi"
type lightning-textarea "I have been producing a game for indiu"
type textarea "I have been producing a game for indiu"
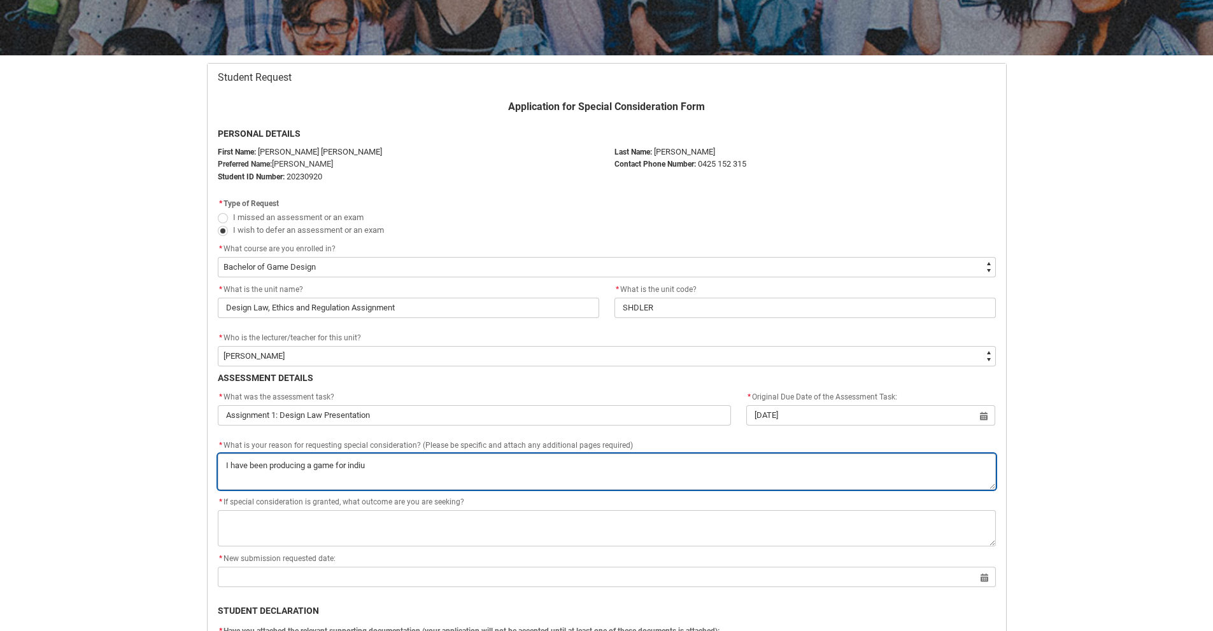
type lightning-textarea "I have been producing a game for indiur"
type textarea "I have been producing a game for indiur"
type lightning-textarea "I have been producing a game for indiurt"
type textarea "I have been producing a game for indiurt"
type lightning-textarea "I have been producing a game for indiurts"
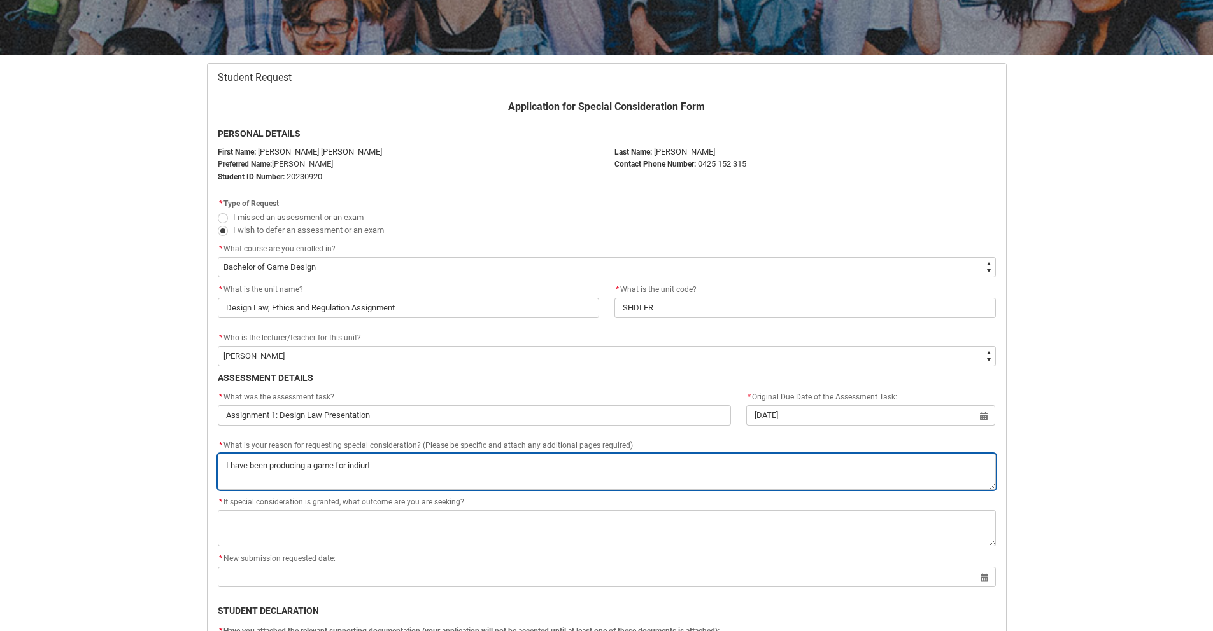
type textarea "I have been producing a game for indiurts"
type lightning-textarea "I have been producing a game for indiurtsy"
type textarea "I have been producing a game for indiurtsy"
type lightning-textarea "I have been producing a game for indiurtsy"
type textarea "I have been producing a game for indiurtsy"
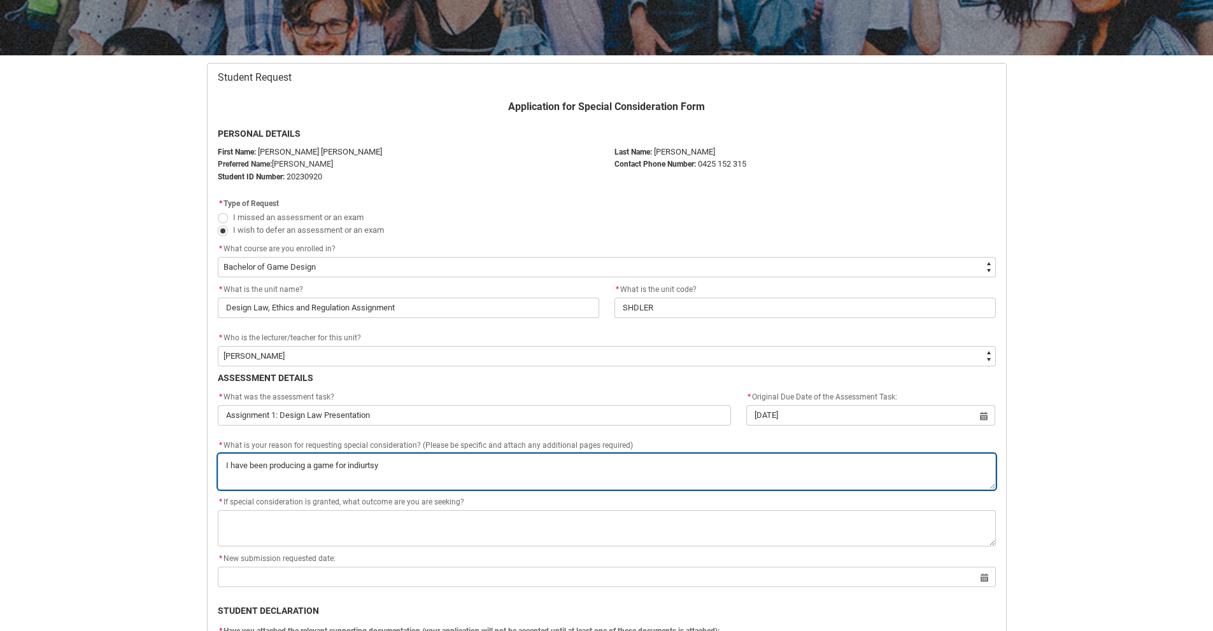
type lightning-textarea "I have been producing a game for indiurtsy"
type textarea "I have been producing a game for indiurtsy"
type lightning-textarea "I have been producing a game for indiurts"
type textarea "I have been producing a game for indiurts"
type lightning-textarea "I have been producing a game for indiurt"
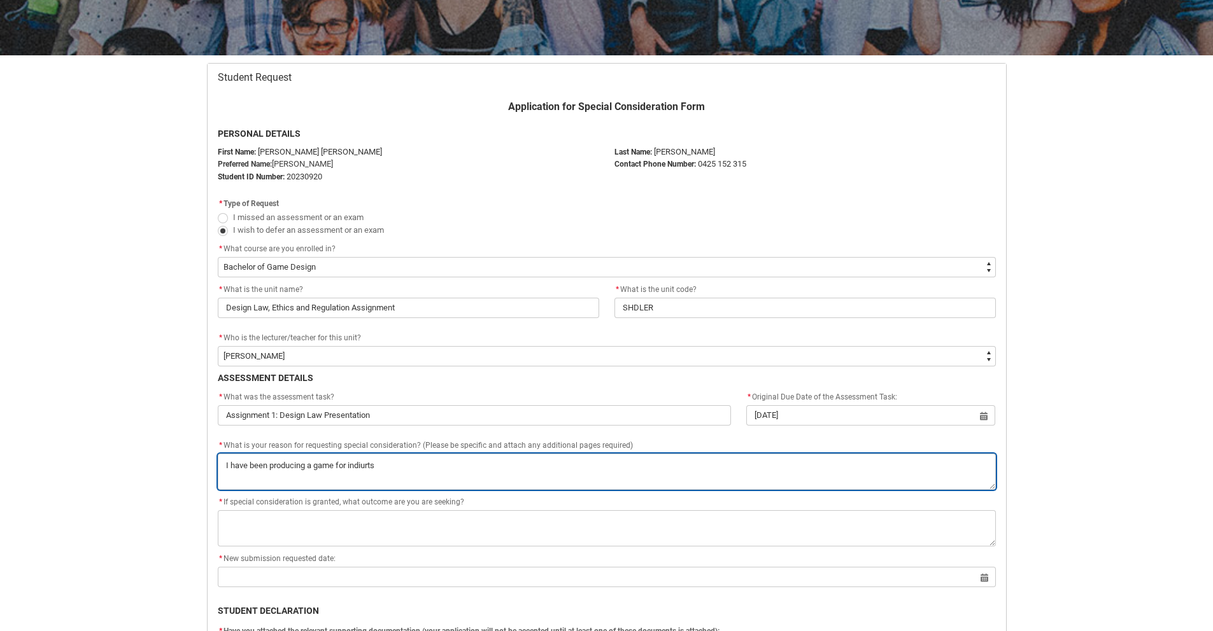
type textarea "I have been producing a game for indiurt"
type lightning-textarea "I have been producing a game for indiur"
type textarea "I have been producing a game for indiur"
type lightning-textarea "I have been producing a game for indiu"
type textarea "I have been producing a game for indiu"
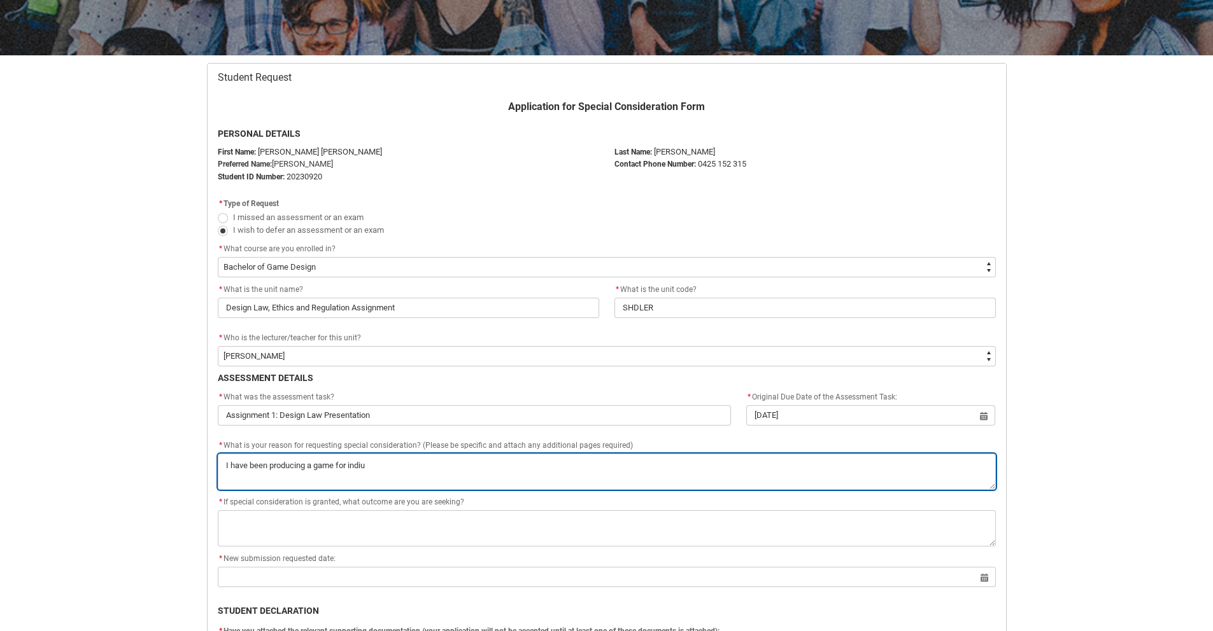
type lightning-textarea "I have been producing a game for indi"
type textarea "I have been producing a game for indi"
type lightning-textarea "I have been producing a game for ind"
type textarea "I have been producing a game for ind"
type lightning-textarea "I have been producing a game for indu"
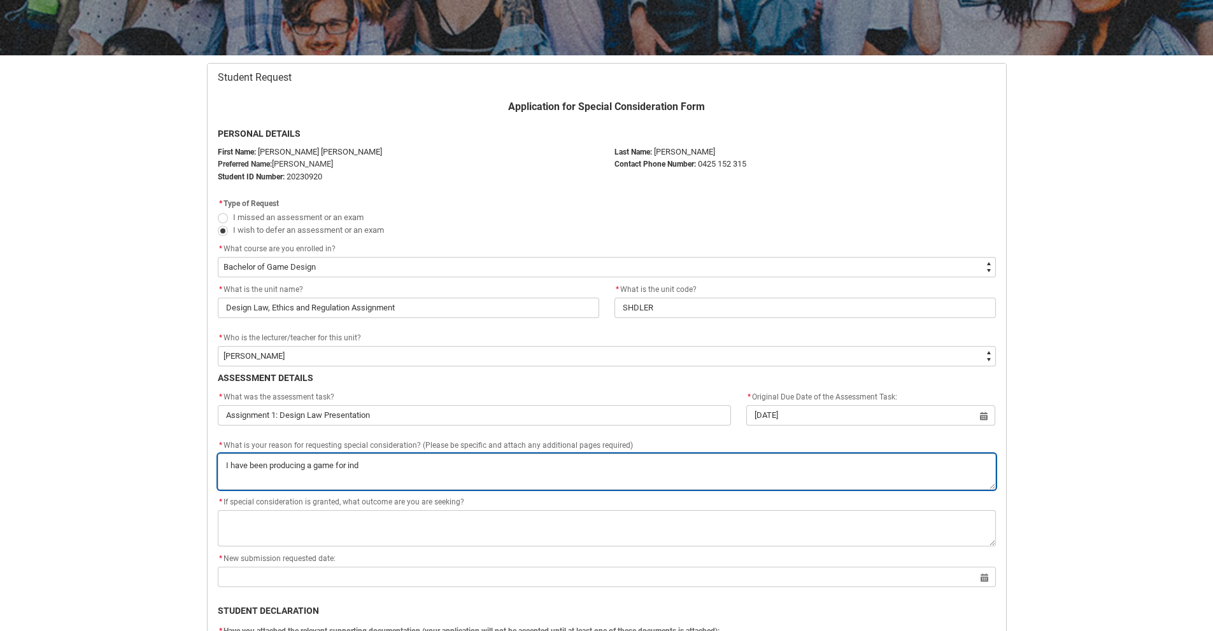
type textarea "I have been producing a game for indu"
type lightning-textarea "I have been producing a game for indus"
type textarea "I have been producing a game for indus"
type lightning-textarea "I have been producing a game for indust"
type textarea "I have been producing a game for indust"
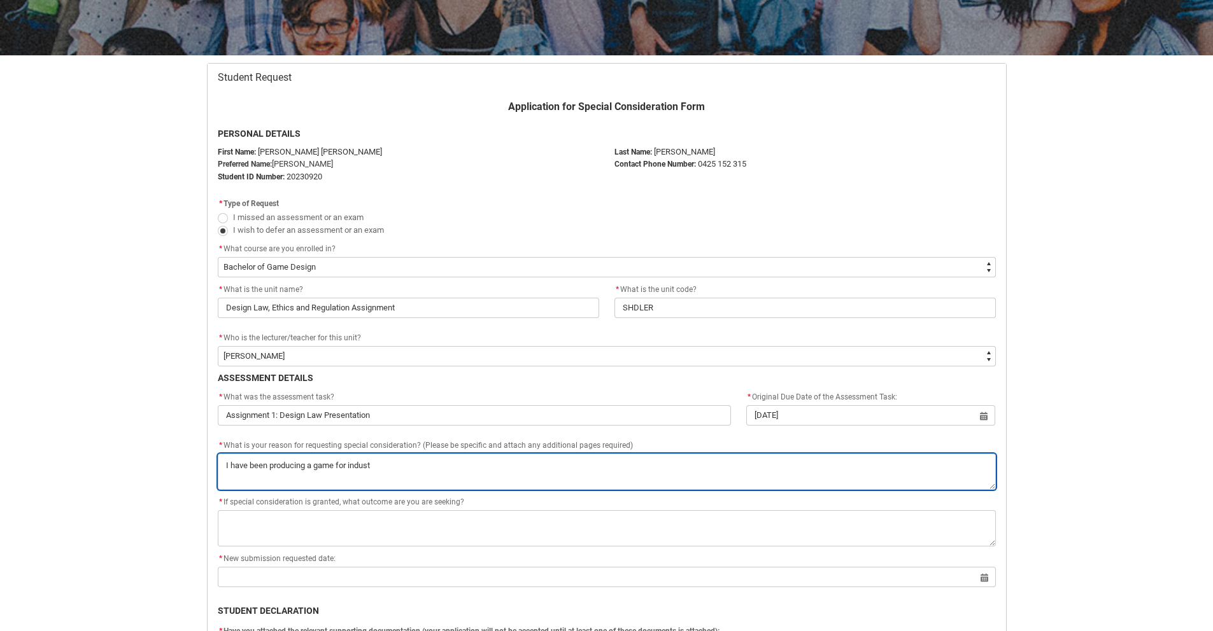
type lightning-textarea "I have been producing a game for industr"
type textarea "I have been producing a game for industr"
type lightning-textarea "I have been producing a game for industry"
type textarea "I have been producing a game for industry"
type lightning-textarea "I have been producing a game for industry"
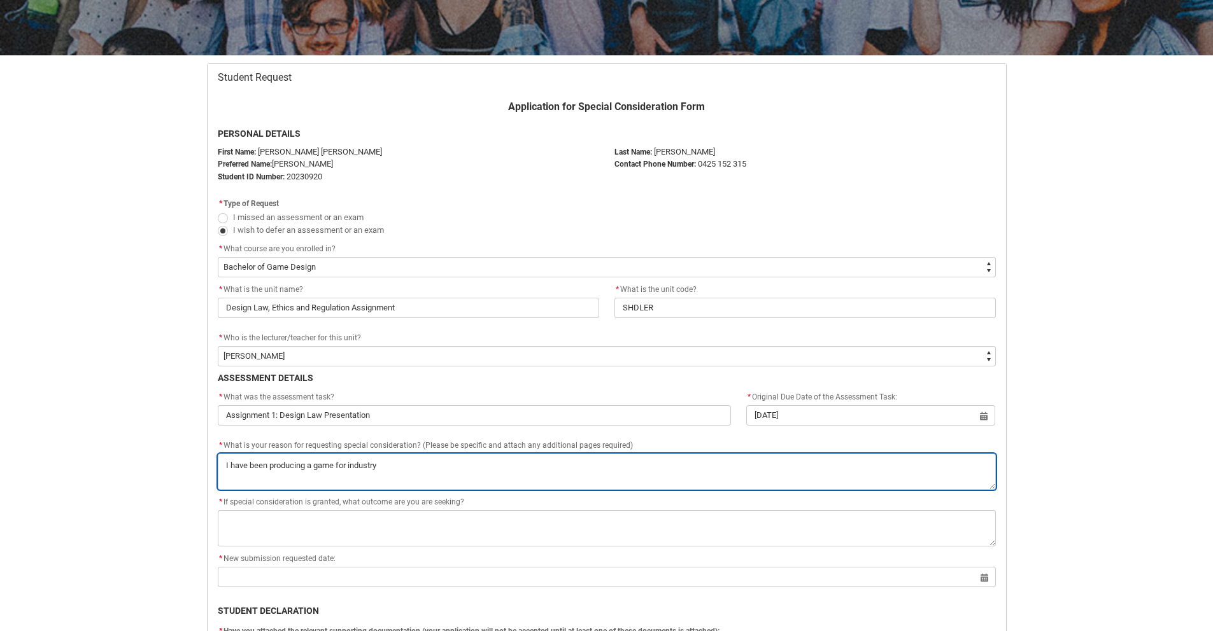
type textarea "I have been producing a game for industry"
type lightning-textarea "I have been producing a game for industry s"
type textarea "I have been producing a game for industry s"
type lightning-textarea "I have been producing a game for industry sh"
type textarea "I have been producing a game for industry sh"
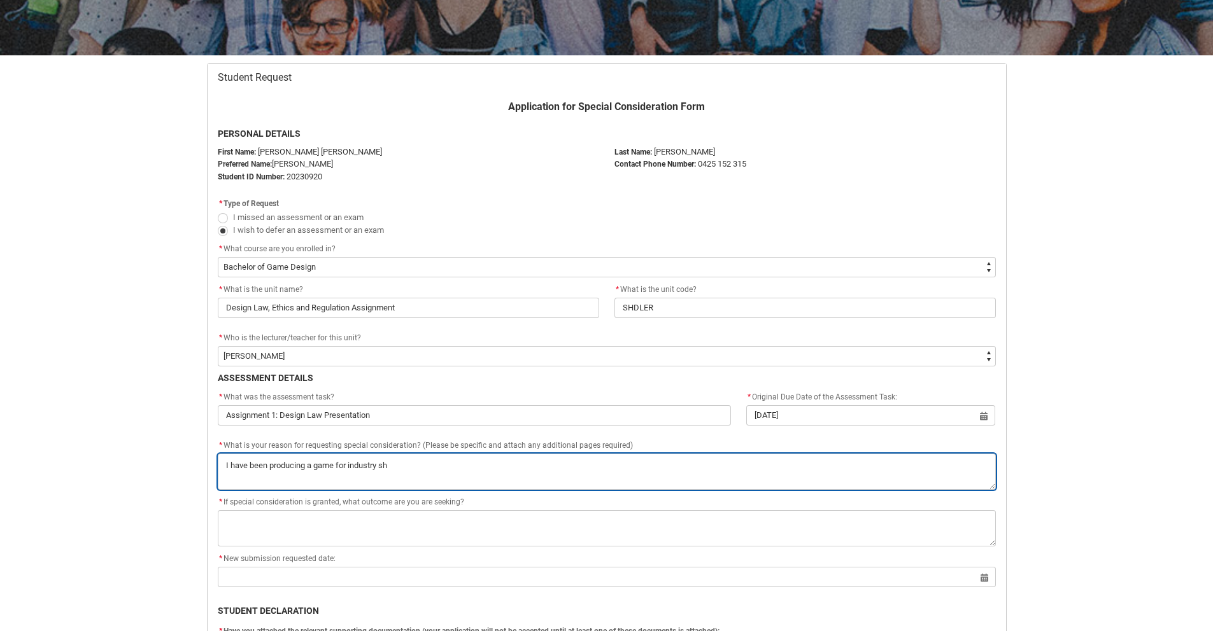
type lightning-textarea "I have been producing a game for industry sho"
type textarea "I have been producing a game for industry sho"
type lightning-textarea "I have been producing a game for industry show"
type textarea "I have been producing a game for industry show"
type lightning-textarea "I have been producing a game for industry showc"
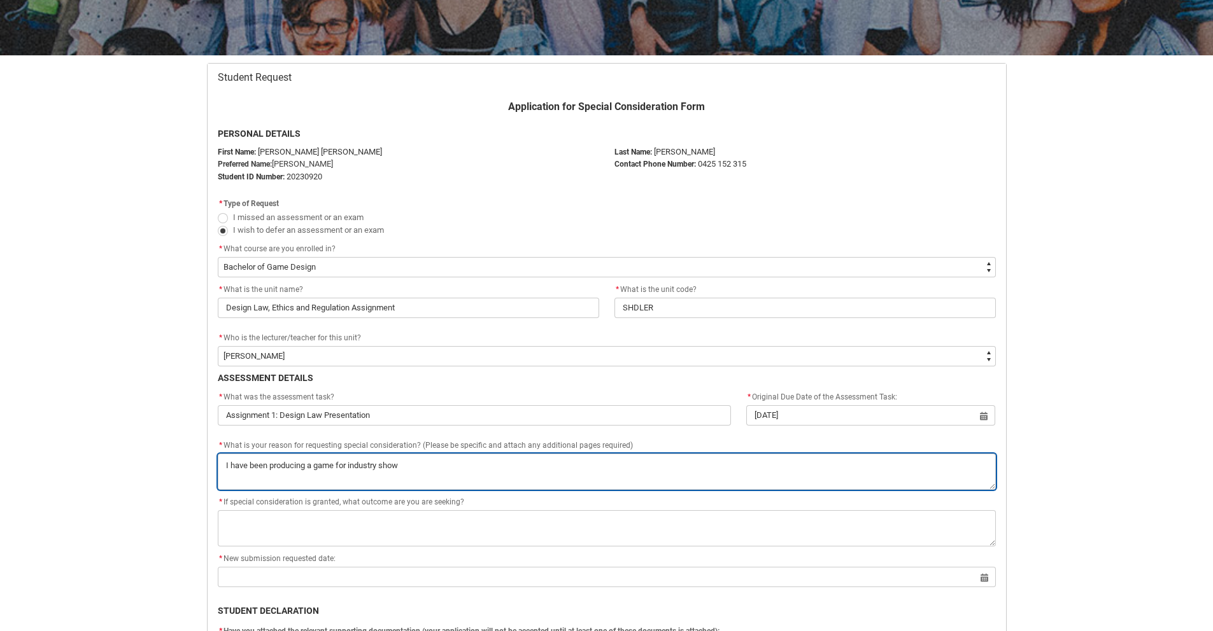
type textarea "I have been producing a game for industry showc"
type lightning-textarea "I have been producing a game for industry showca"
type textarea "I have been producing a game for industry showca"
type lightning-textarea "I have been producing a game for industry showcas"
type textarea "I have been producing a game for industry showcas"
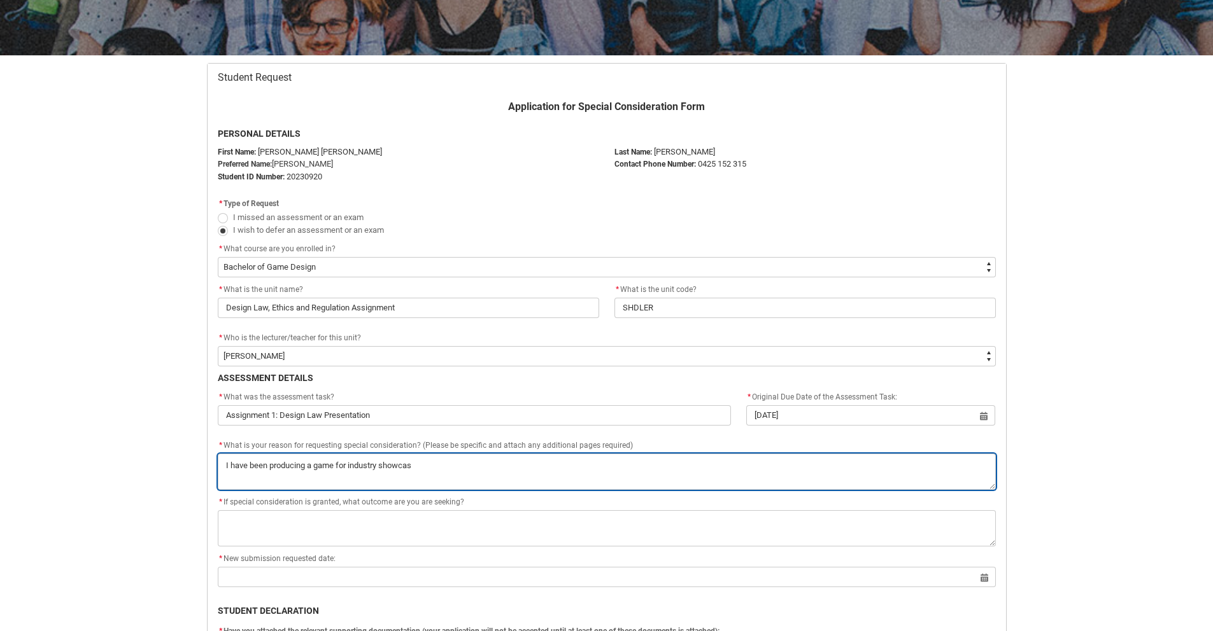
type lightning-textarea "I have been producing a game for industry showcase"
type textarea "I have been producing a game for industry showcase"
type lightning-textarea "I have been producing a game for industry showcase"
type textarea "I have been producing a game for industry showcase"
type lightning-textarea "I have been producing a game for industry showcase t"
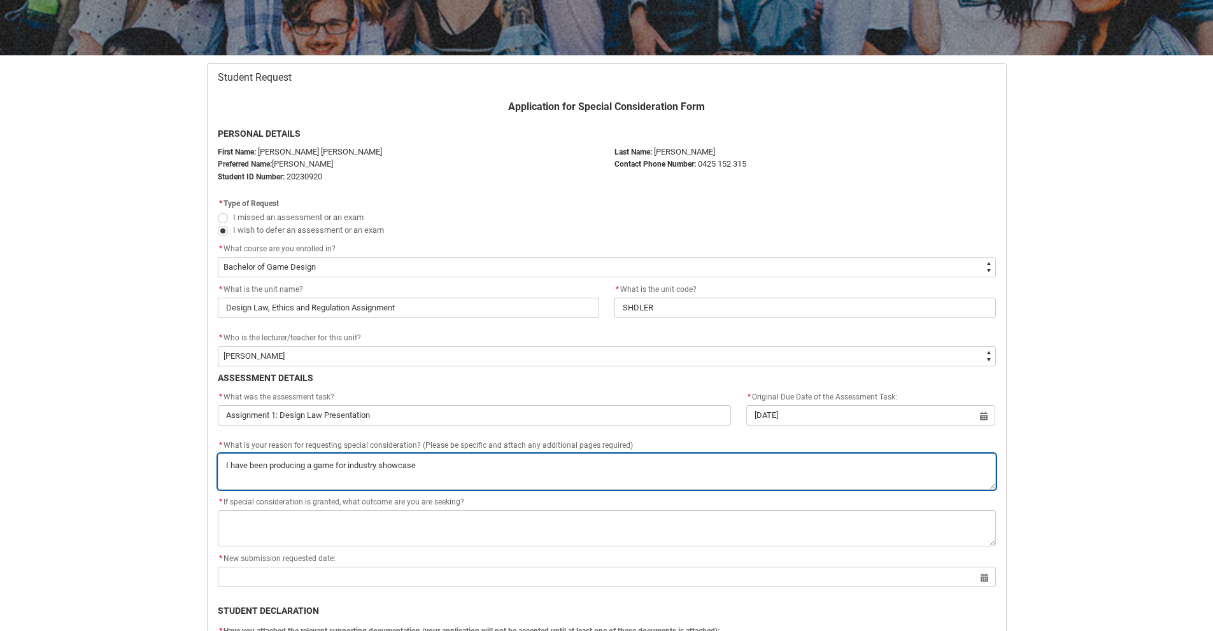
type textarea "I have been producing a game for industry showcase t"
type lightning-textarea "I have been producing a game for industry showcase th"
type textarea "I have been producing a game for industry showcase th"
type lightning-textarea "I have been producing a game for industry showcase tha"
type textarea "I have been producing a game for industry showcase tha"
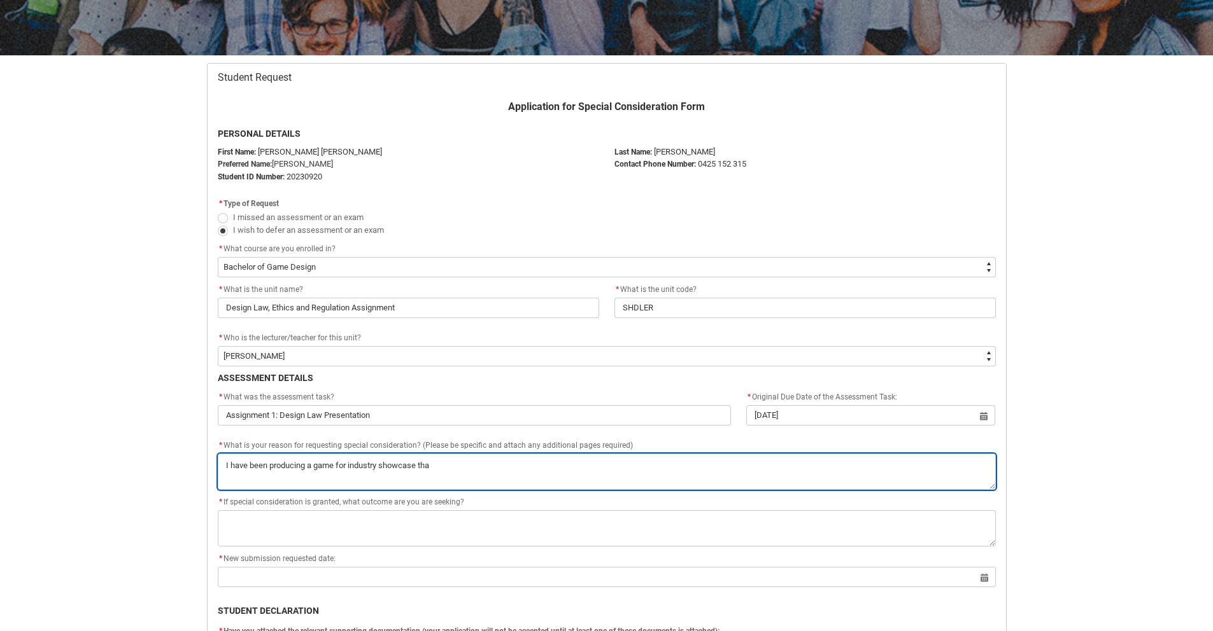
type lightning-textarea "I have been producing a game for industry showcase that"
type textarea "I have been producing a game for industry showcase that"
type lightning-textarea "I have been producing a game for industry showcase that"
type textarea "I have been producing a game for industry showcase that"
type lightning-textarea "I have been producing a game for industry showcase that"
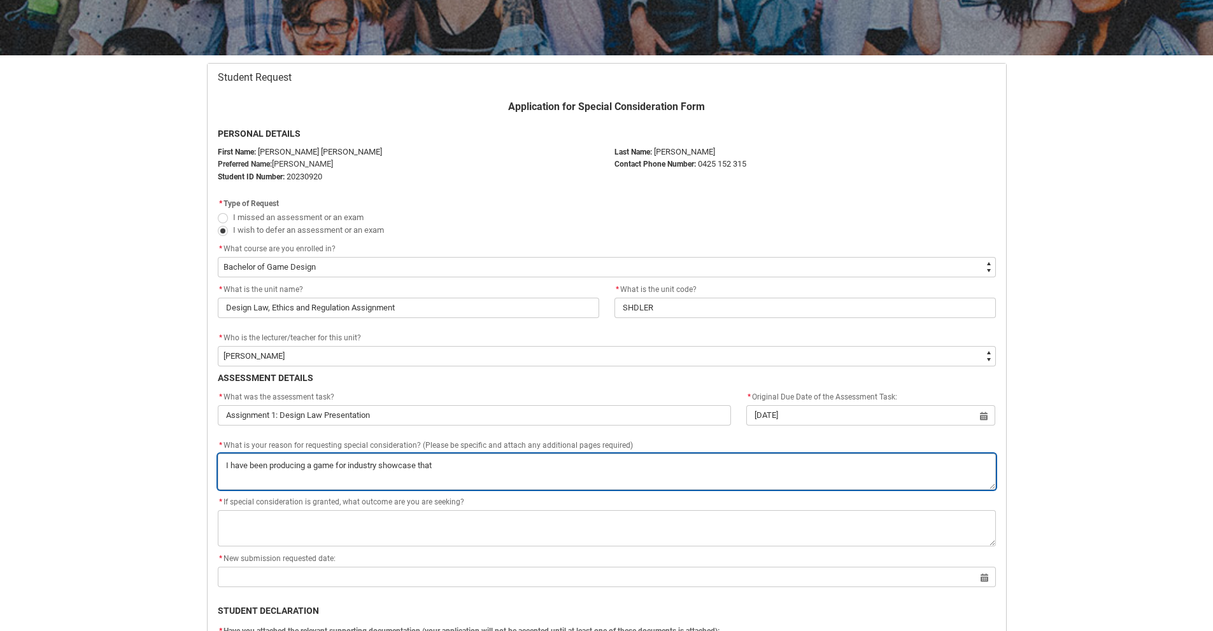
type textarea "I have been producing a game for industry showcase that"
type lightning-textarea "I have been producing a game for industry showcase tha"
type textarea "I have been producing a game for industry showcase tha"
type lightning-textarea "I have been producing a game for industry showcase th"
type textarea "I have been producing a game for industry showcase th"
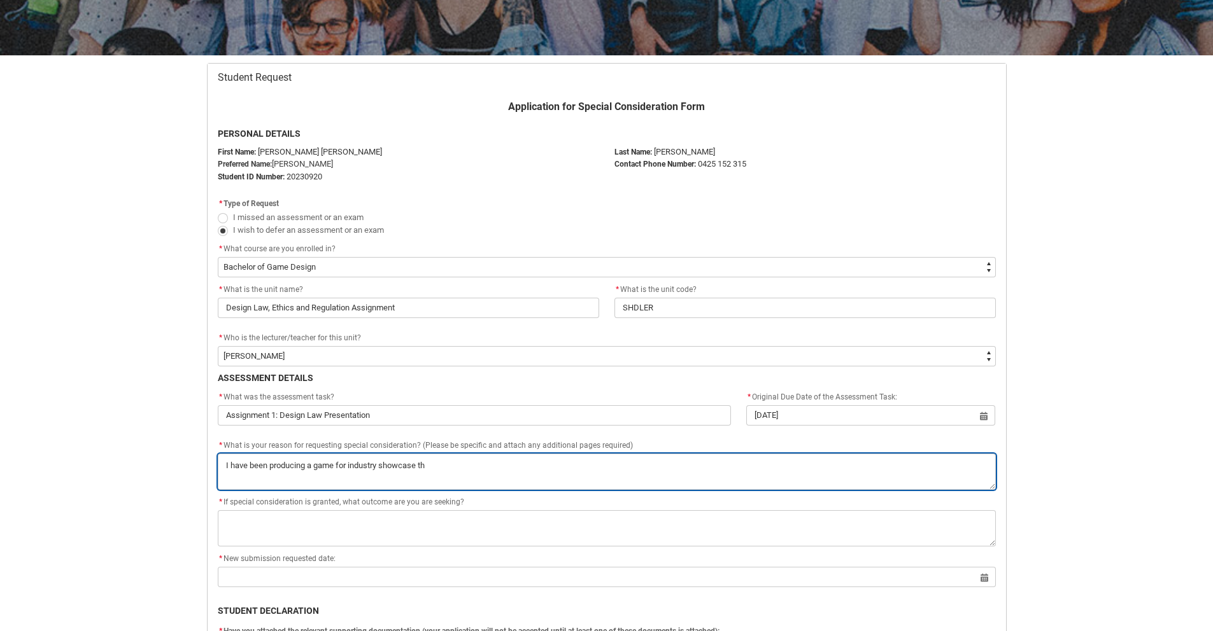
type lightning-textarea "I have been producing a game for industry showcase t"
type textarea "I have been producing a game for industry showcase t"
type lightning-textarea "I have been producing a game for industry showcase"
type textarea "I have been producing a game for industry showcase"
type lightning-textarea "I have been producing a game for industry showcase"
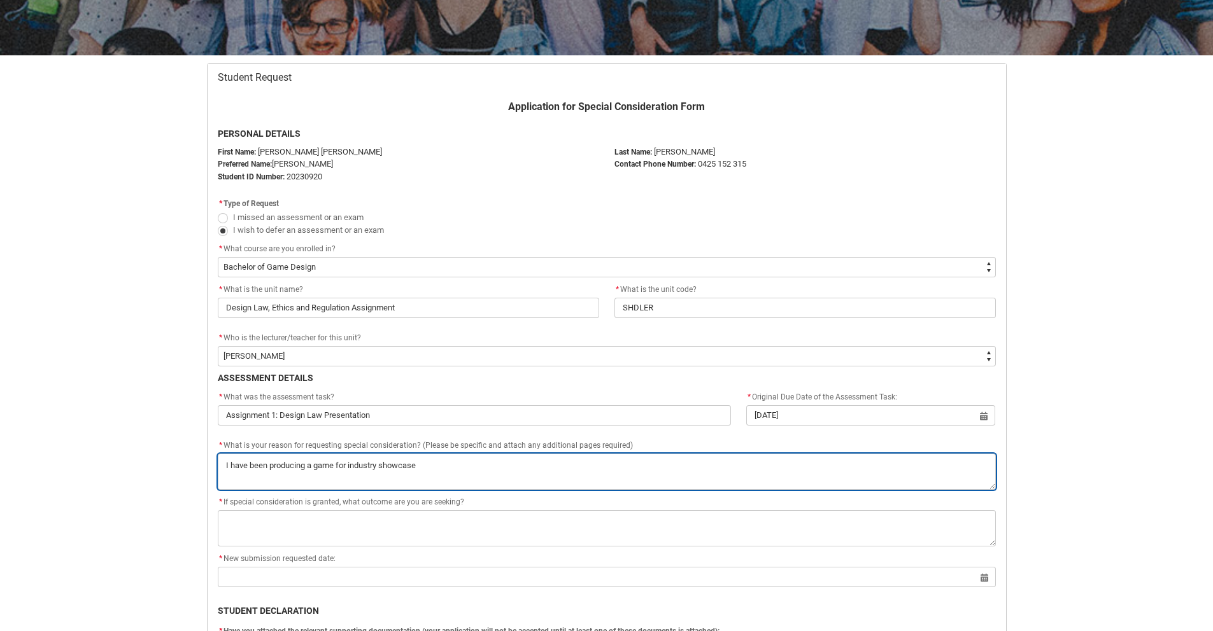
type textarea "I have been producing a game for industry showcase"
type lightning-textarea "I have been producing a game for industry showcase."
type textarea "I have been producing a game for industry showcase."
type lightning-textarea "I have been producing a game for industry showcase."
type textarea "I have been producing a game for industry showcase."
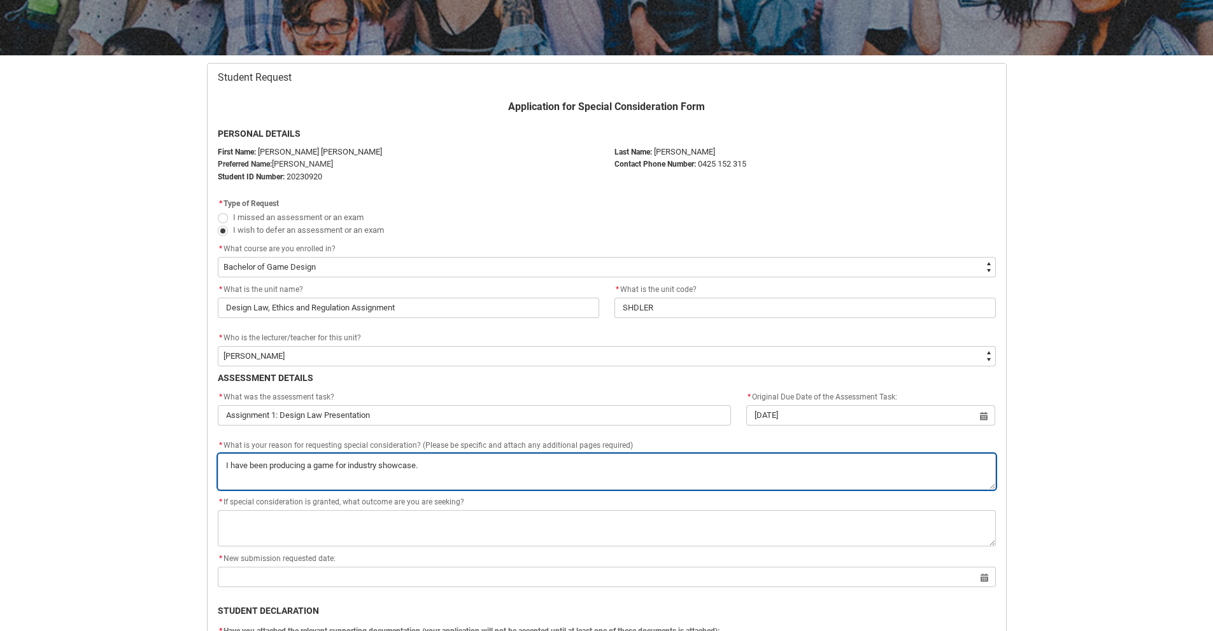
type lightning-textarea "I have been producing a game for industry showcase."
type textarea "I have been producing a game for industry showcase."
type lightning-textarea "I have been producing a game for industry showcase"
type textarea "I have been producing a game for industry showcase"
type lightning-textarea "I have been producing a game for industry showcase"
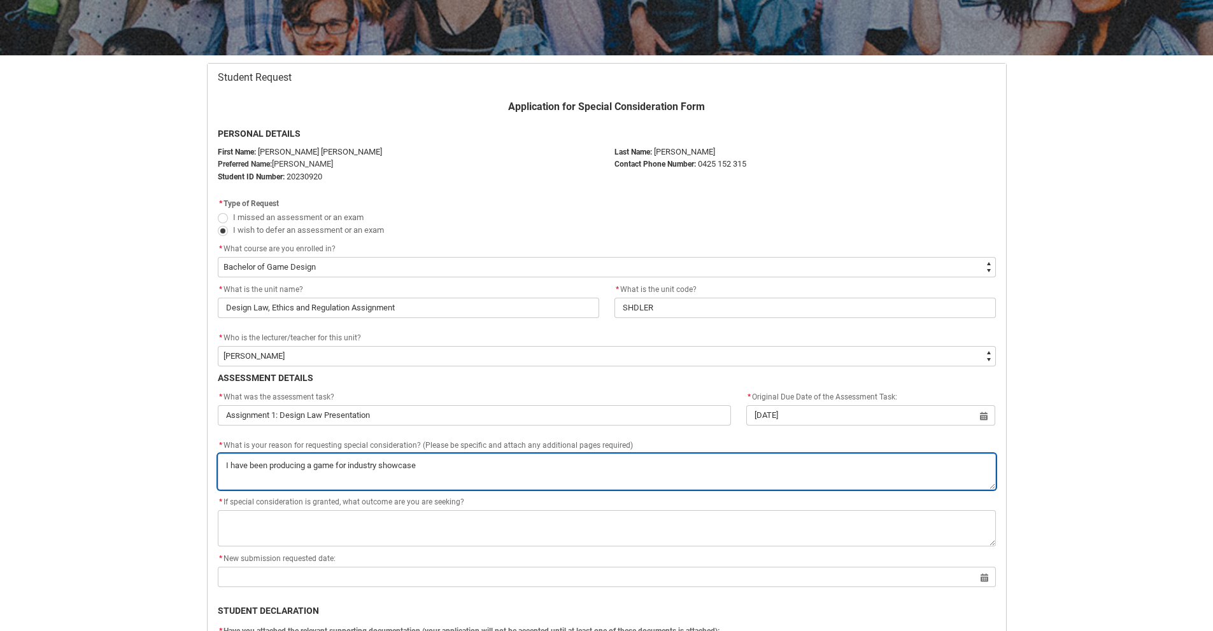
type textarea "I have been producing a game for industry showcase"
type lightning-textarea "I have been producing a game for industry showcase"
type textarea "I have been producing a game for industry showcase"
type lightning-textarea "I have been producing a game for industry showcase."
type textarea "I have been producing a game for industry showcase."
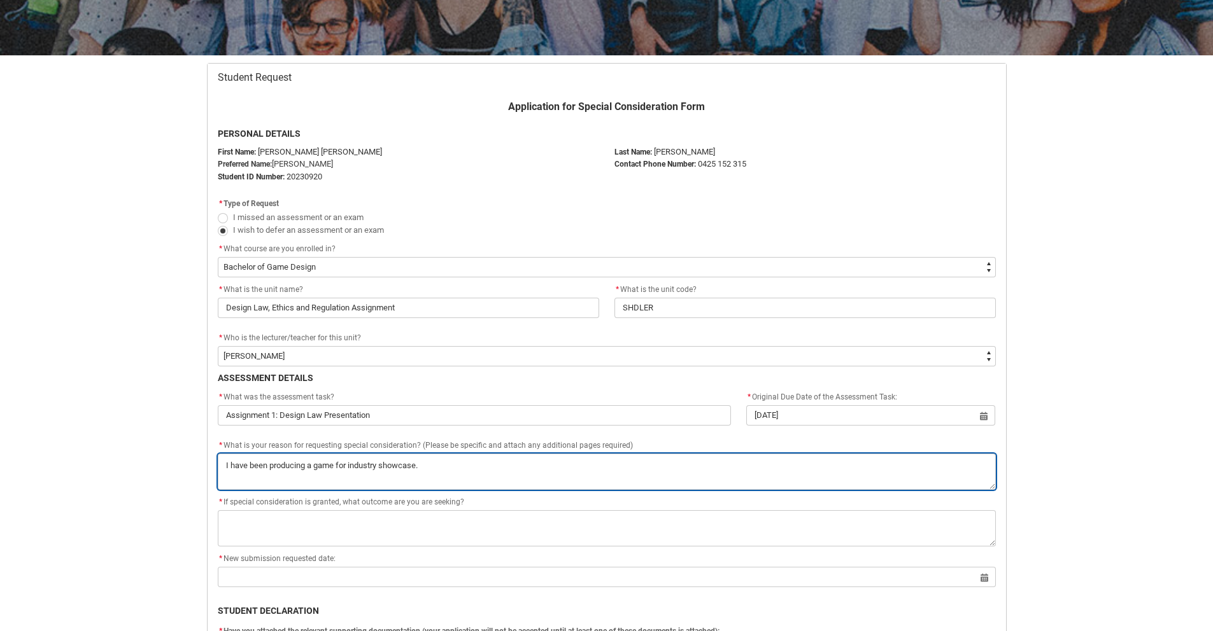
type lightning-textarea "I have been producing a game for industry showcase."
type textarea "I have been producing a game for industry showcase."
type lightning-textarea "I have been producing a game for industry showcase."
type textarea "I have been producing a game for industry showcase."
type lightning-textarea "I have been producing a game for industry showcase"
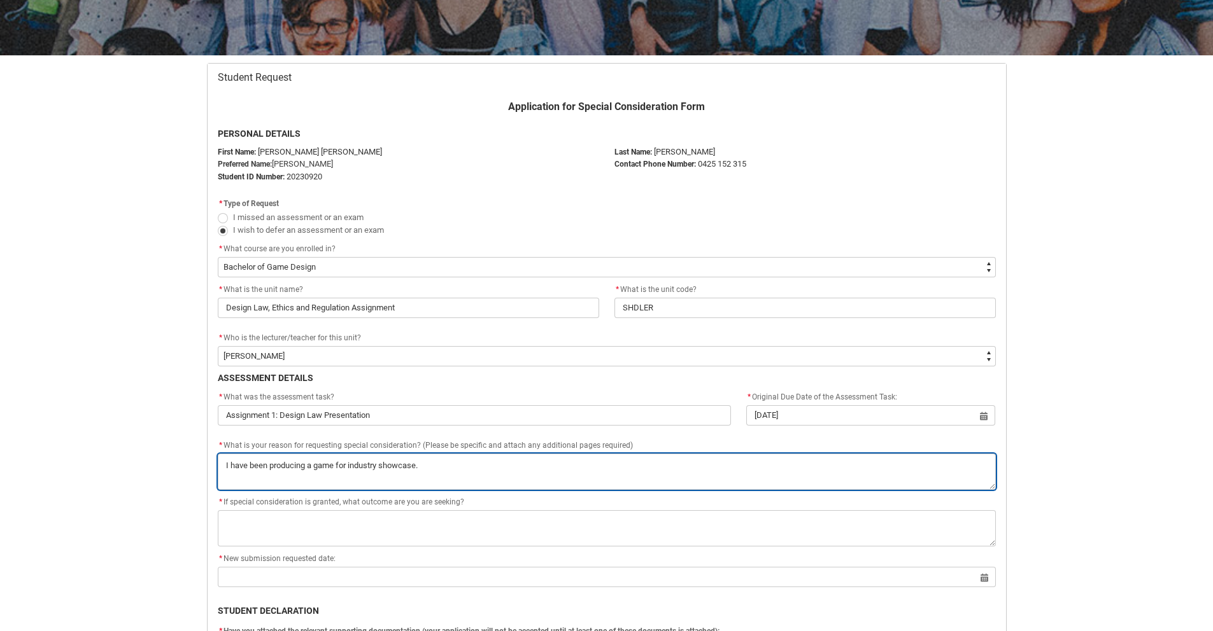
type textarea "I have been producing a game for industry showcase"
type lightning-textarea "I have been producing a game for industry showcase"
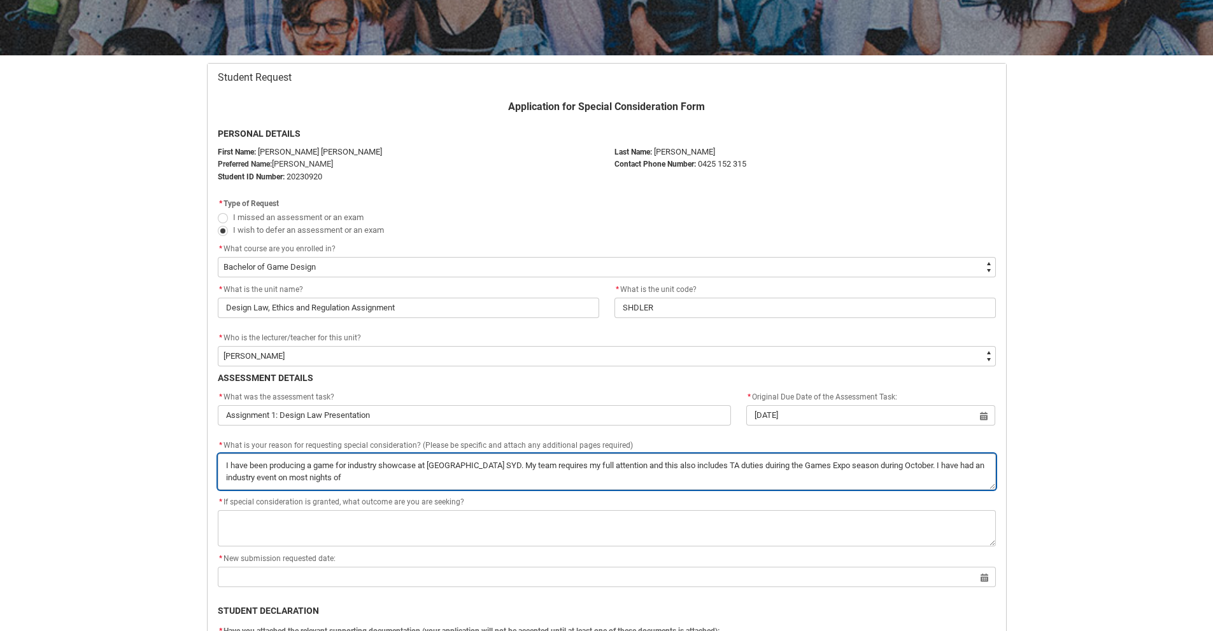
click at [897, 465] on textarea "*" at bounding box center [607, 472] width 778 height 36
drag, startPoint x: 260, startPoint y: 477, endPoint x: 372, endPoint y: 480, distance: 112.1
click at [372, 480] on textarea "*" at bounding box center [607, 472] width 778 height 36
click at [318, 479] on textarea "*" at bounding box center [607, 472] width 778 height 36
click at [368, 479] on textarea "*" at bounding box center [607, 472] width 778 height 36
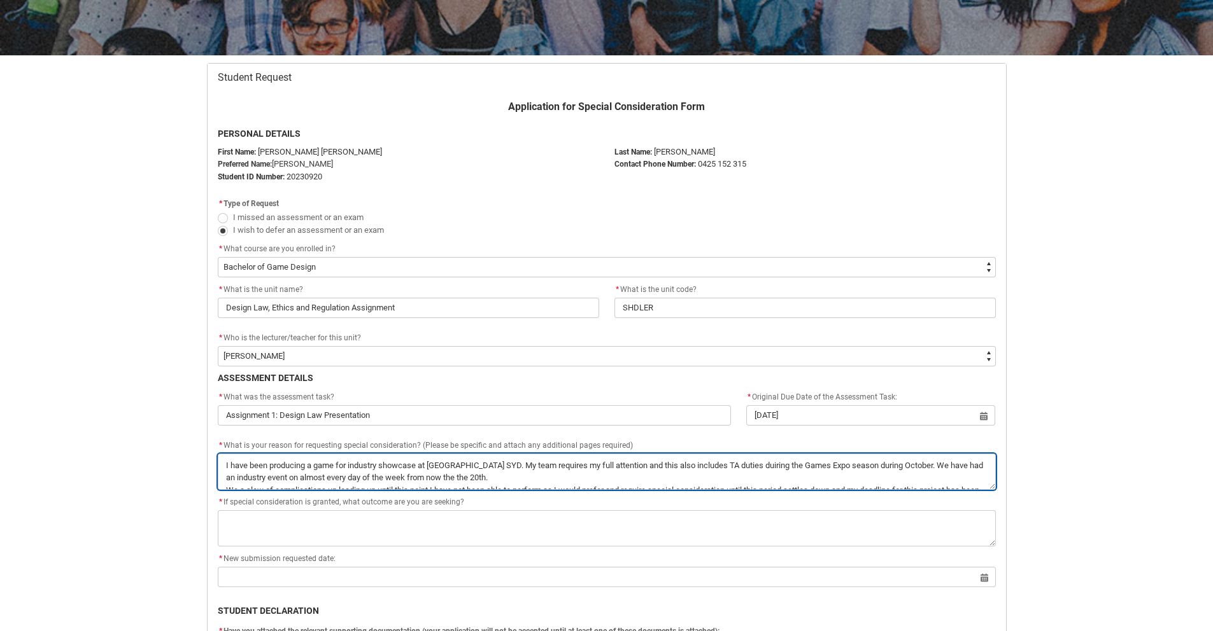
click at [632, 486] on textarea "*" at bounding box center [607, 472] width 778 height 36
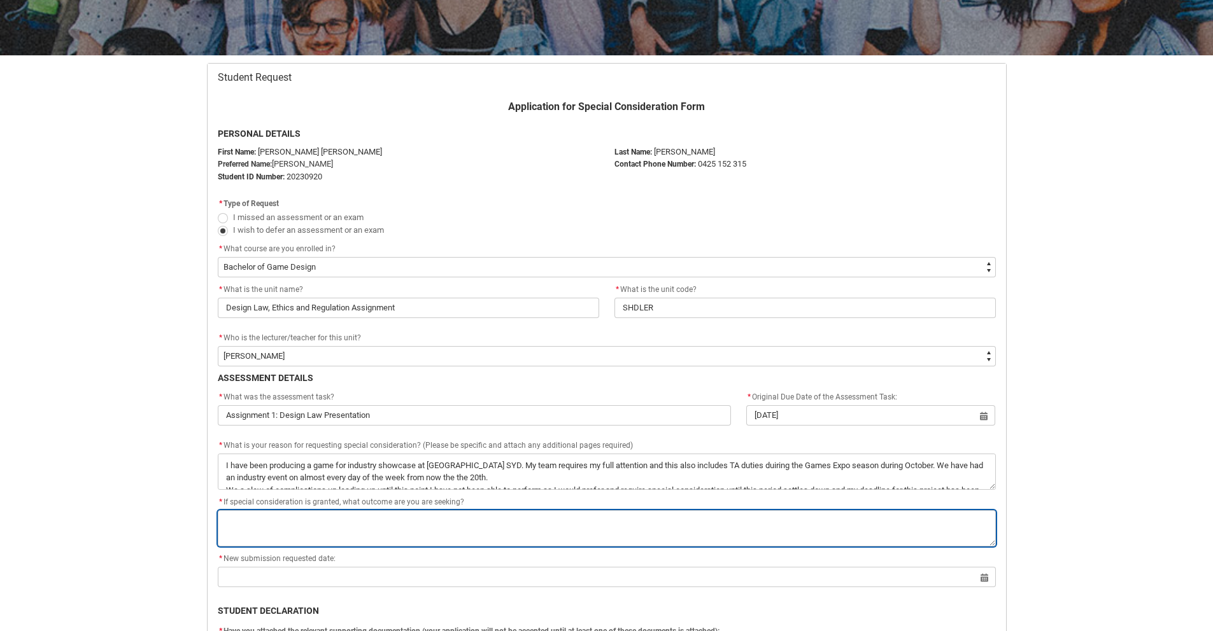
click at [358, 518] on textarea "*" at bounding box center [607, 528] width 778 height 36
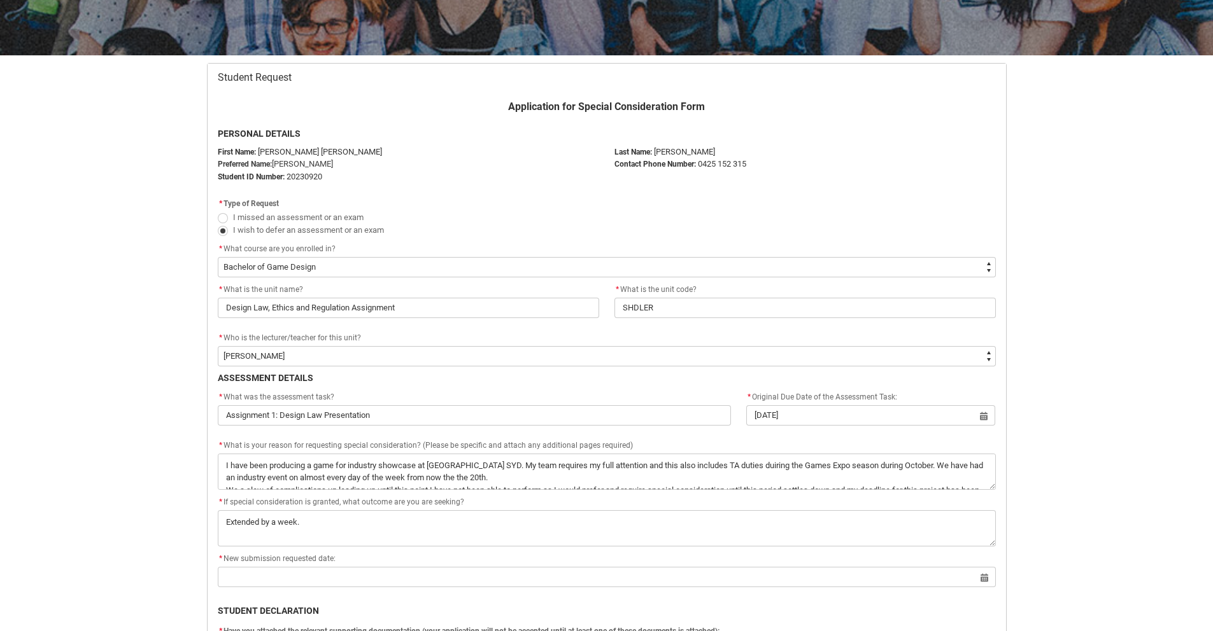
click at [260, 566] on div "* New submission requested date:" at bounding box center [607, 559] width 778 height 15
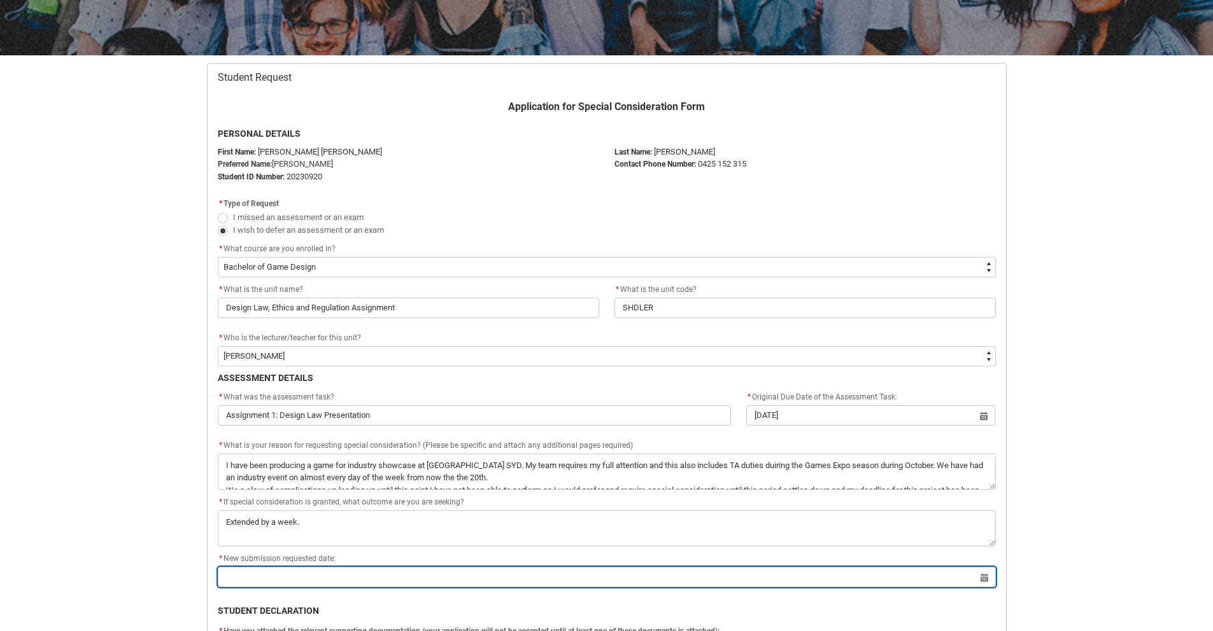
click at [261, 572] on input "Redu_Student_Request flow" at bounding box center [607, 577] width 778 height 20
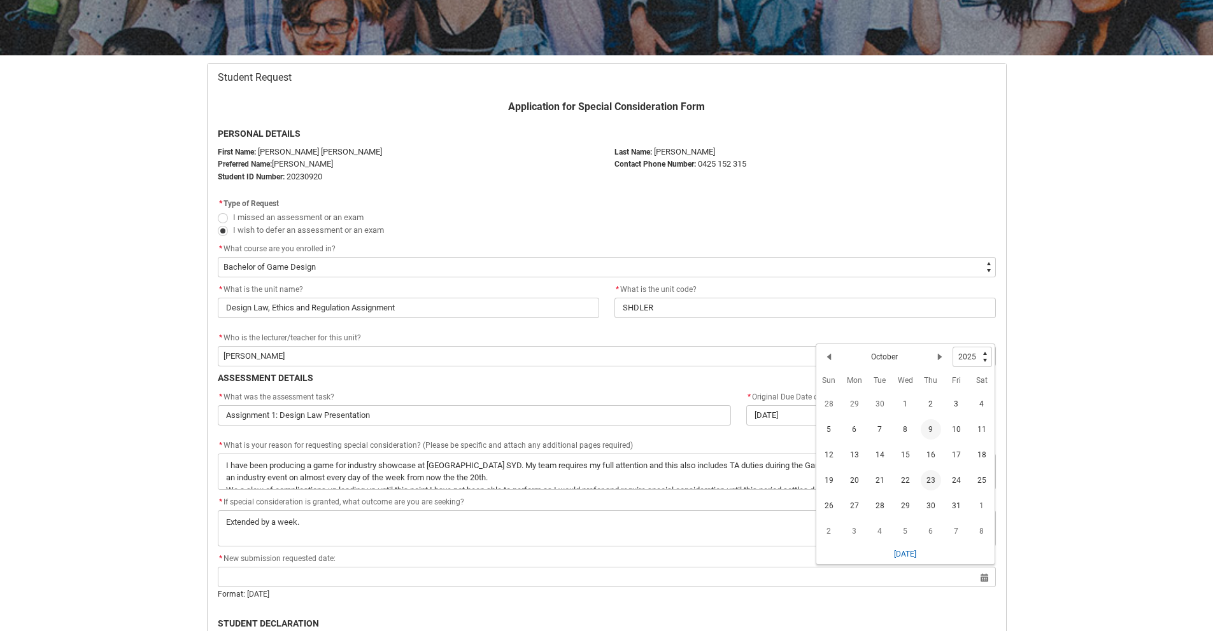
click at [934, 479] on span "23" at bounding box center [930, 480] width 20 height 20
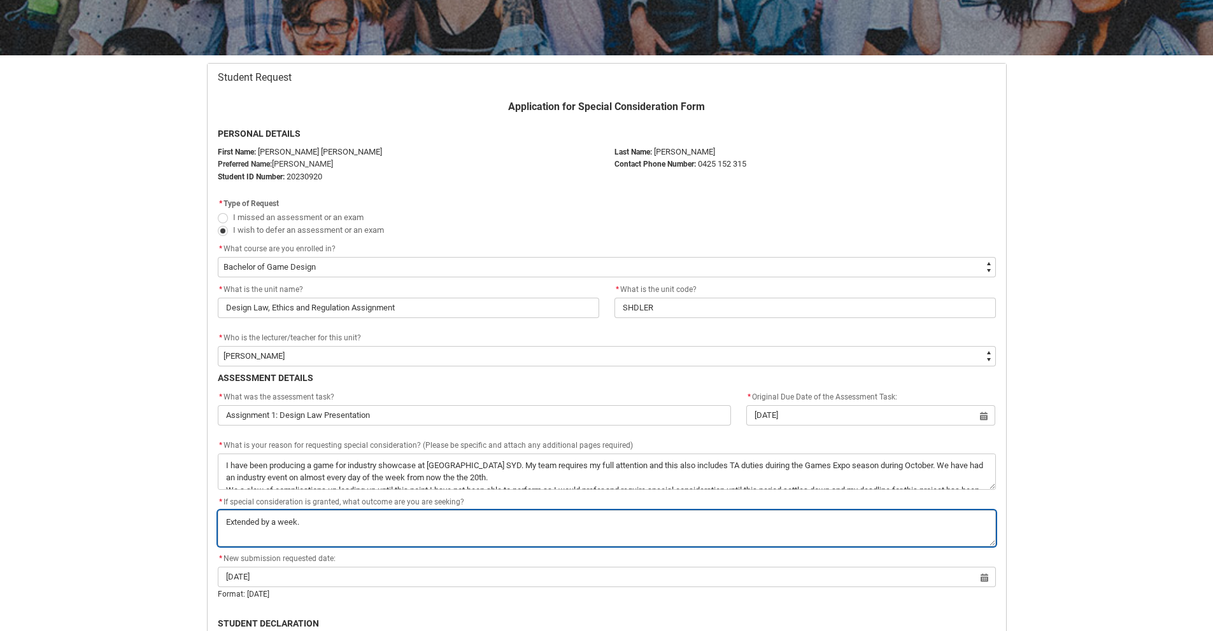
click at [335, 516] on textarea "*" at bounding box center [607, 528] width 778 height 36
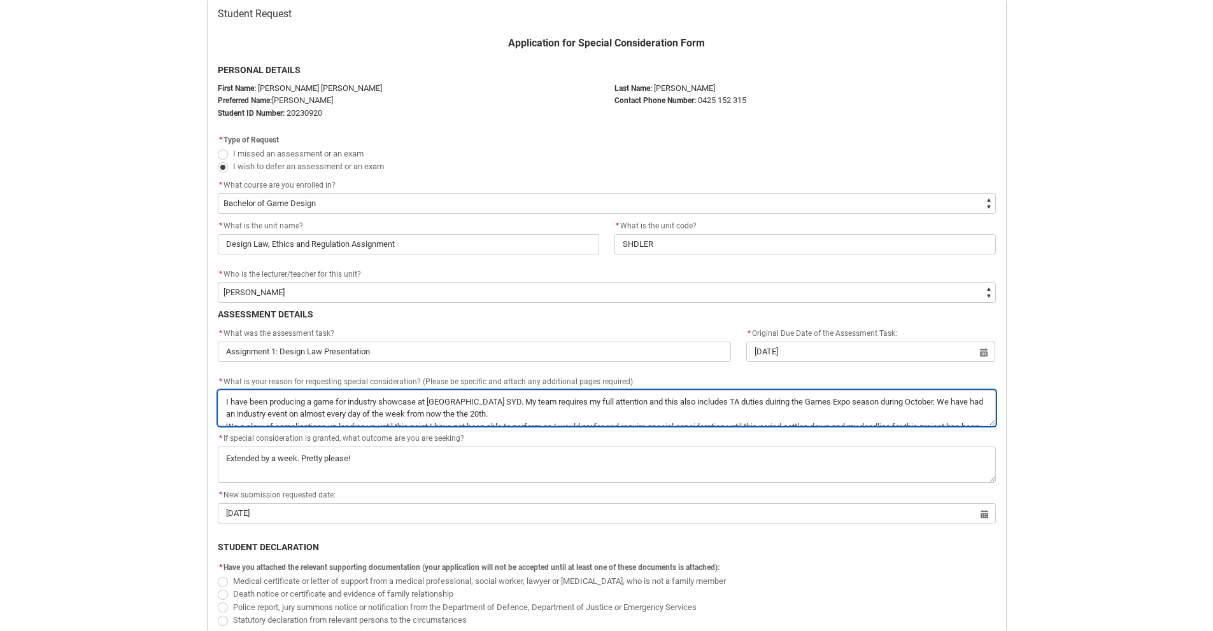
click at [472, 405] on textarea "*" at bounding box center [607, 408] width 778 height 36
click at [509, 395] on textarea "*" at bounding box center [607, 408] width 778 height 36
click at [730, 397] on textarea "*" at bounding box center [607, 408] width 778 height 36
click at [235, 409] on textarea "*" at bounding box center [607, 408] width 778 height 36
drag, startPoint x: 331, startPoint y: 409, endPoint x: 281, endPoint y: 405, distance: 50.4
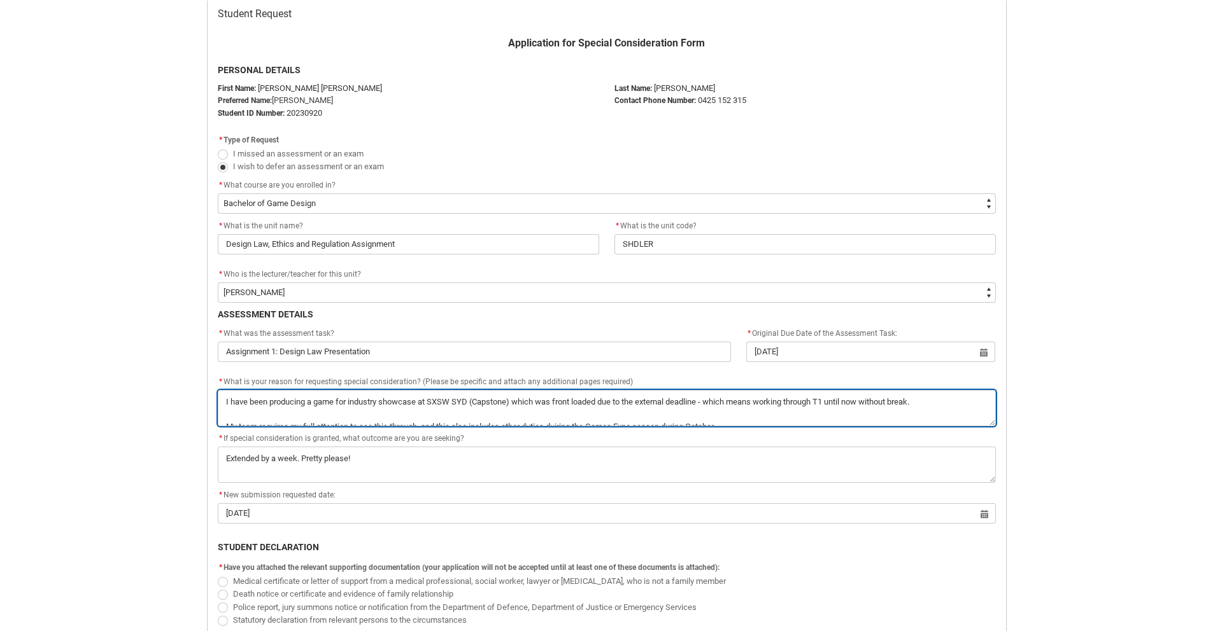
click at [281, 405] on textarea "*" at bounding box center [607, 408] width 778 height 36
click at [320, 407] on textarea "*" at bounding box center [607, 408] width 778 height 36
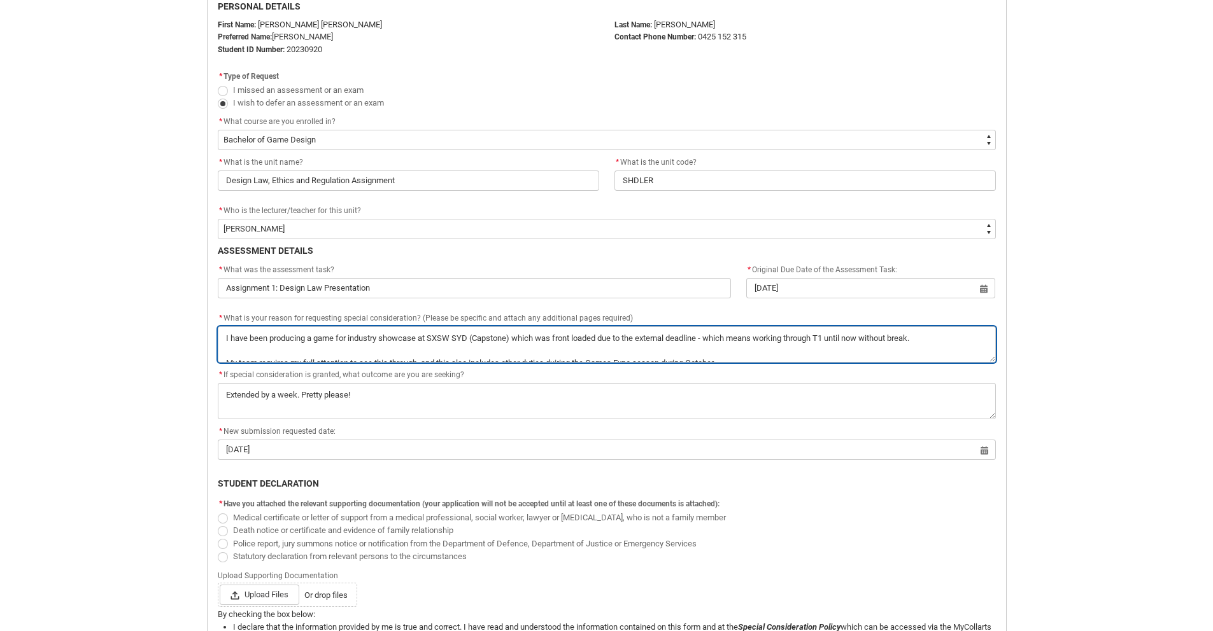
scroll to position [390, 0]
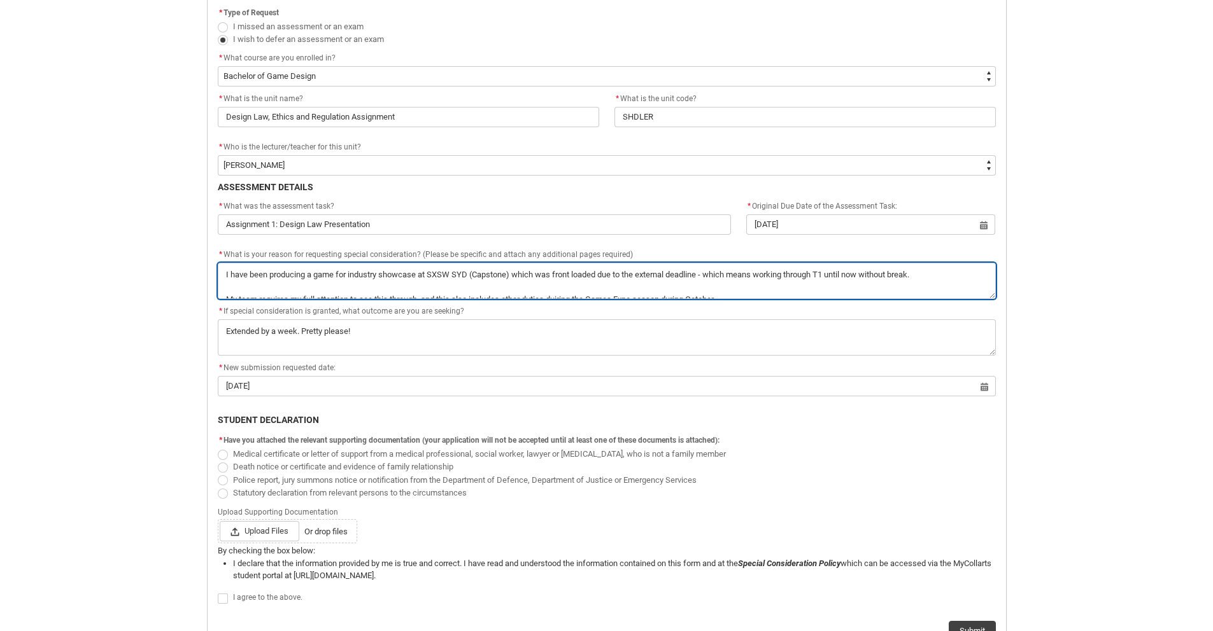
click at [269, 291] on textarea "*" at bounding box center [607, 281] width 778 height 36
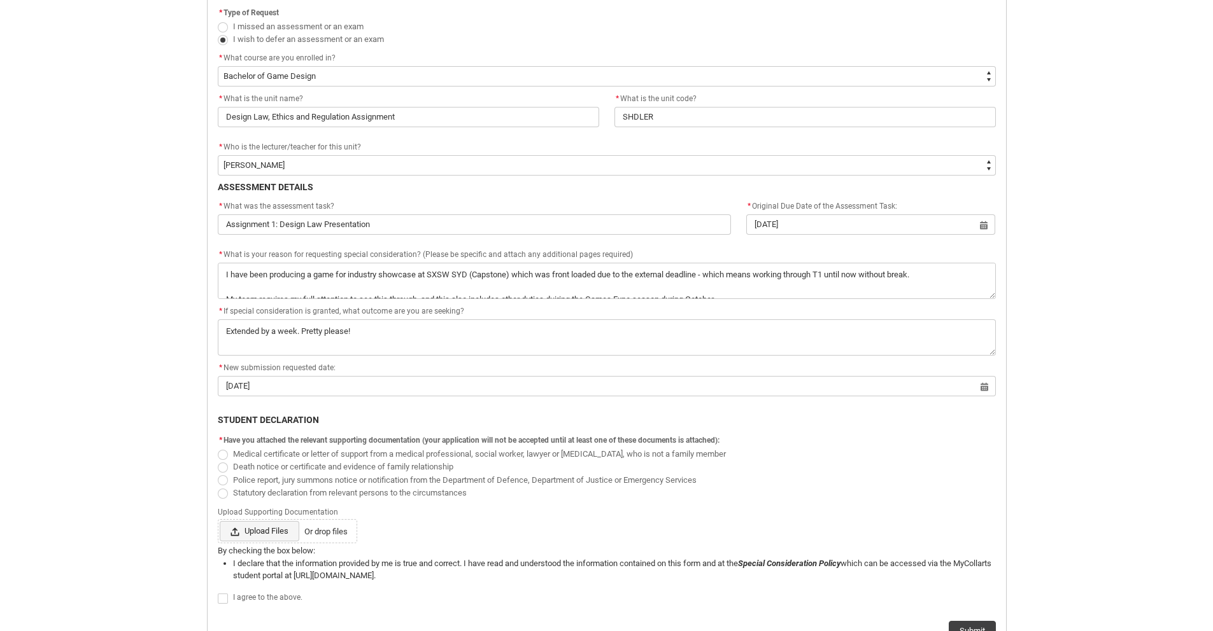
click at [253, 536] on span "Upload Files" at bounding box center [260, 531] width 80 height 20
click at [220, 521] on input "Upload Files Or drop files" at bounding box center [219, 521] width 1 height 1
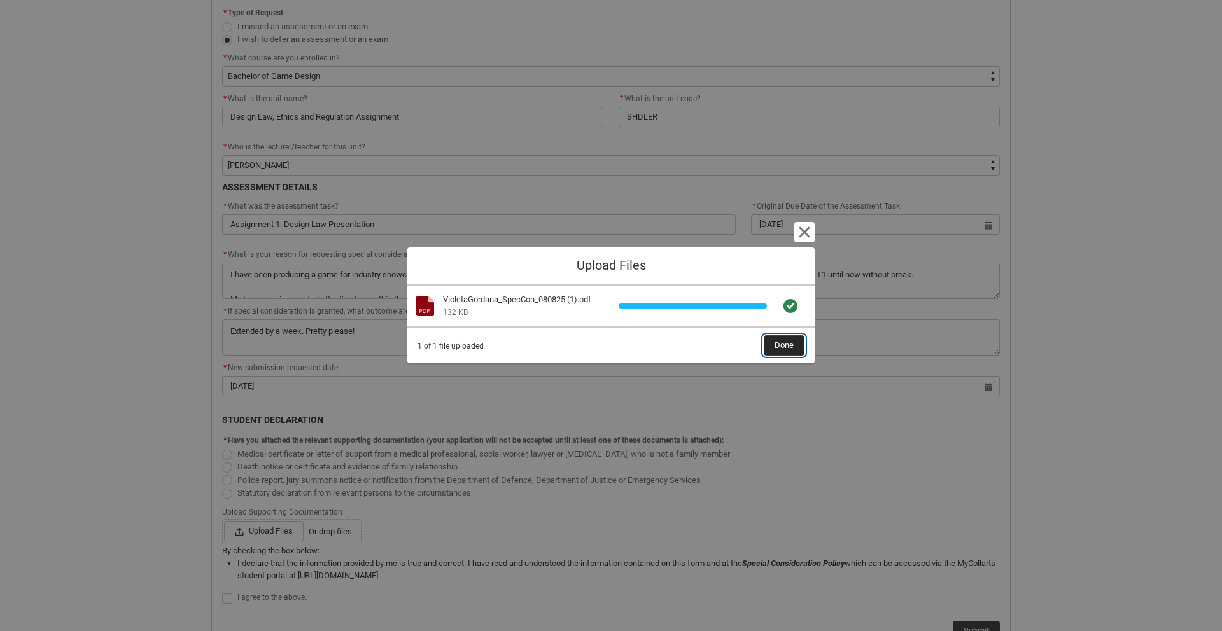
click at [770, 351] on button "Done" at bounding box center [784, 345] width 41 height 20
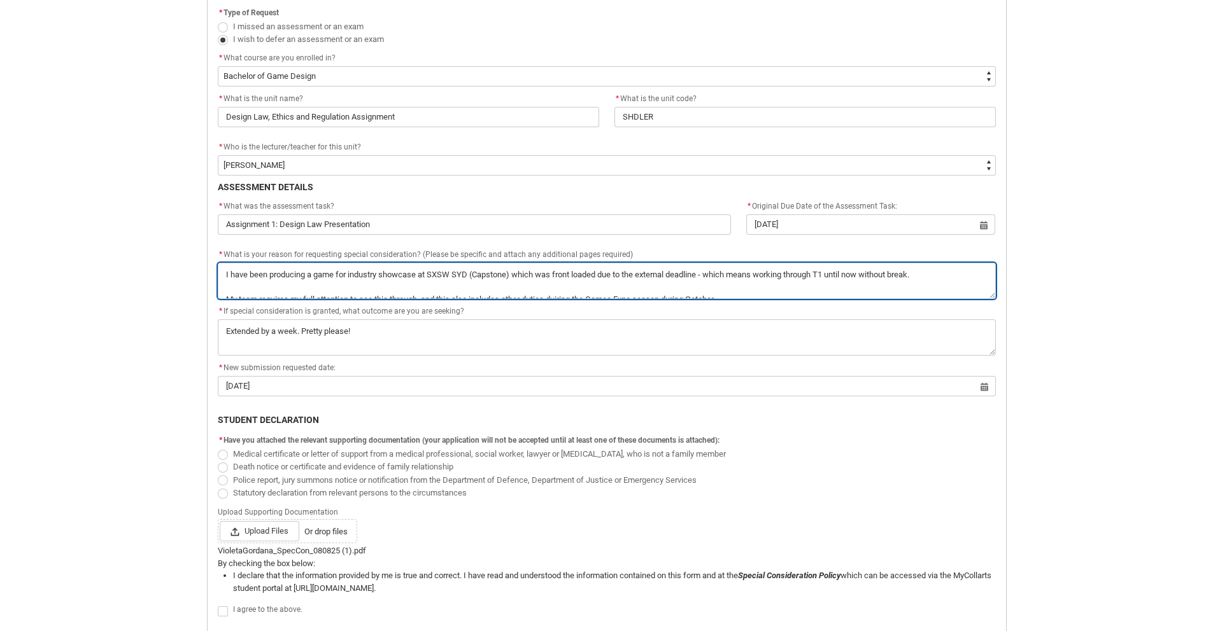
click at [351, 285] on textarea "*" at bounding box center [607, 281] width 778 height 36
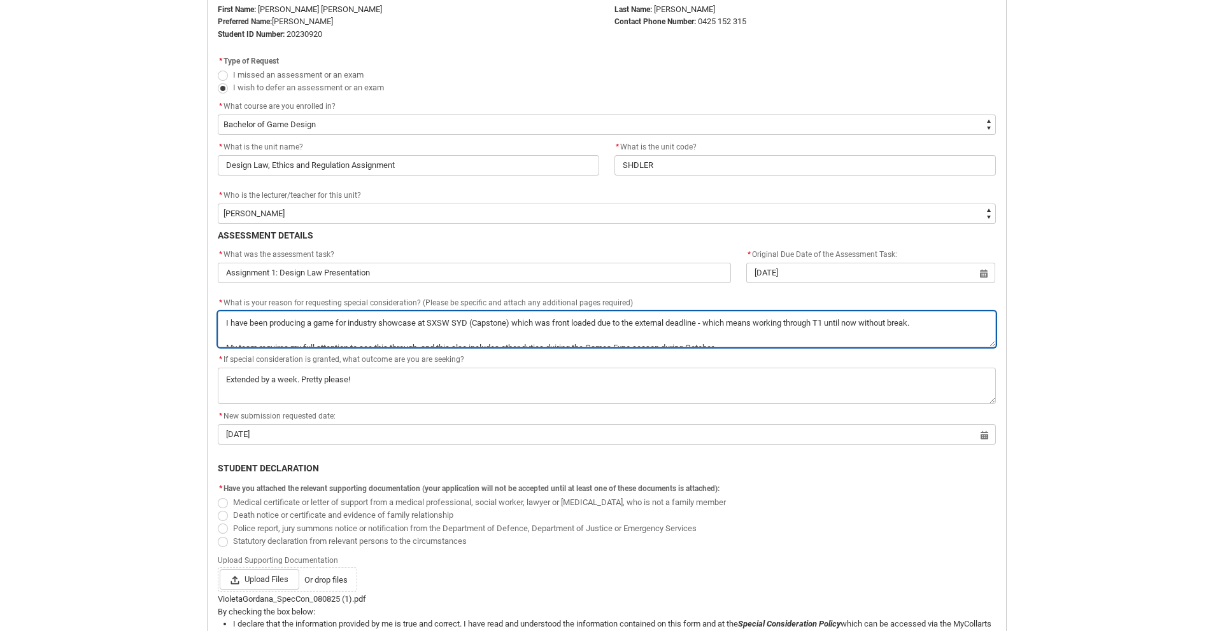
scroll to position [327, 0]
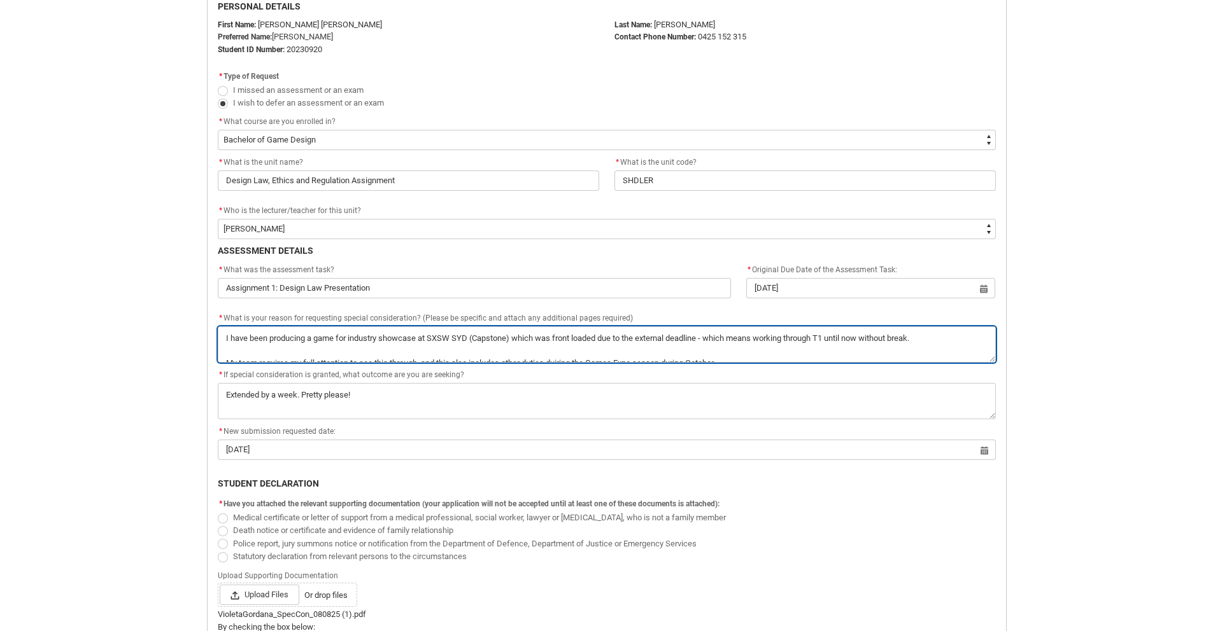
click at [465, 346] on textarea "*" at bounding box center [607, 345] width 778 height 36
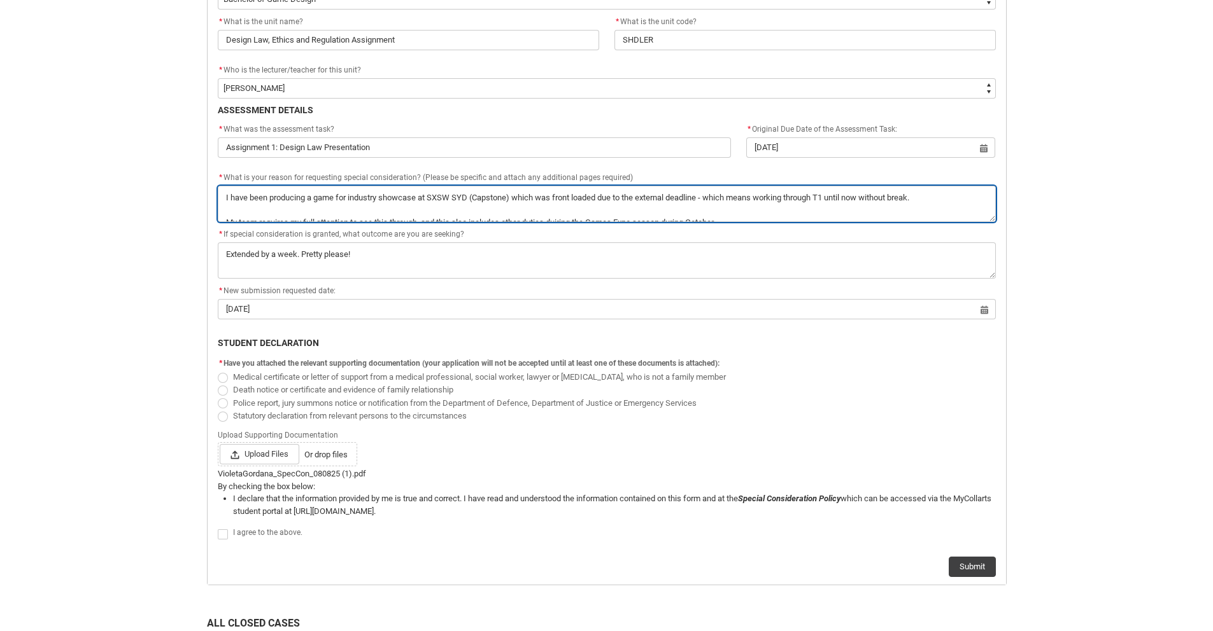
scroll to position [517, 0]
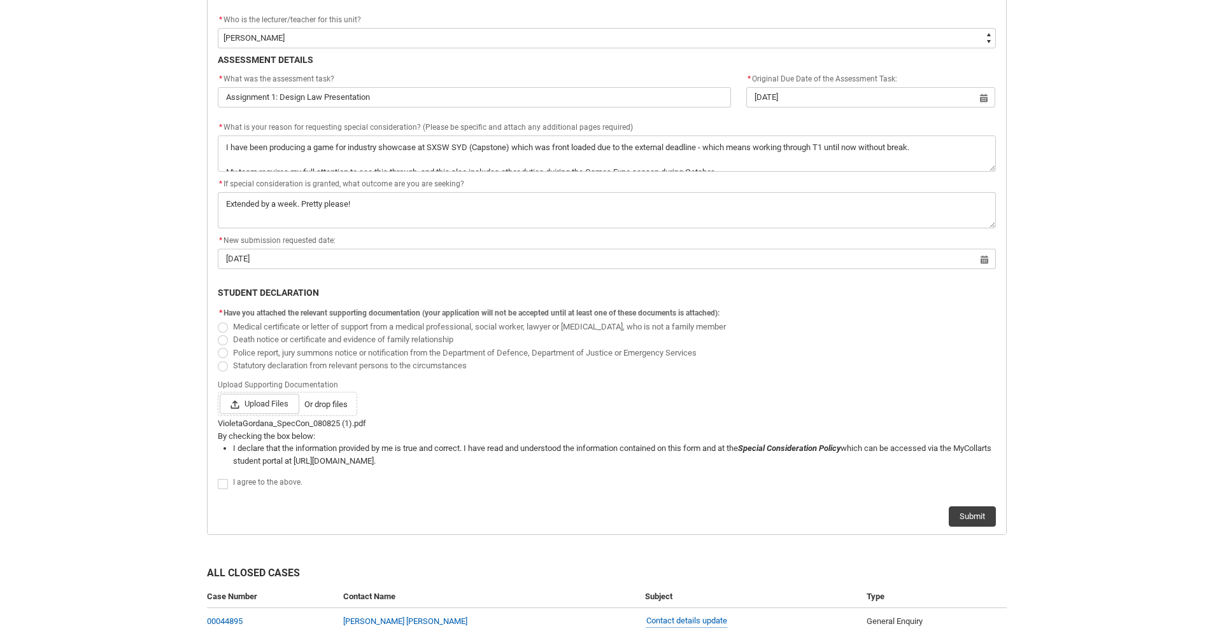
click at [227, 486] on label "Redu_Student_Request flow" at bounding box center [225, 484] width 15 height 10
click at [218, 477] on input "Redu_Student_Request flow" at bounding box center [217, 477] width 1 height 1
click at [978, 518] on button "Submit" at bounding box center [971, 517] width 47 height 20
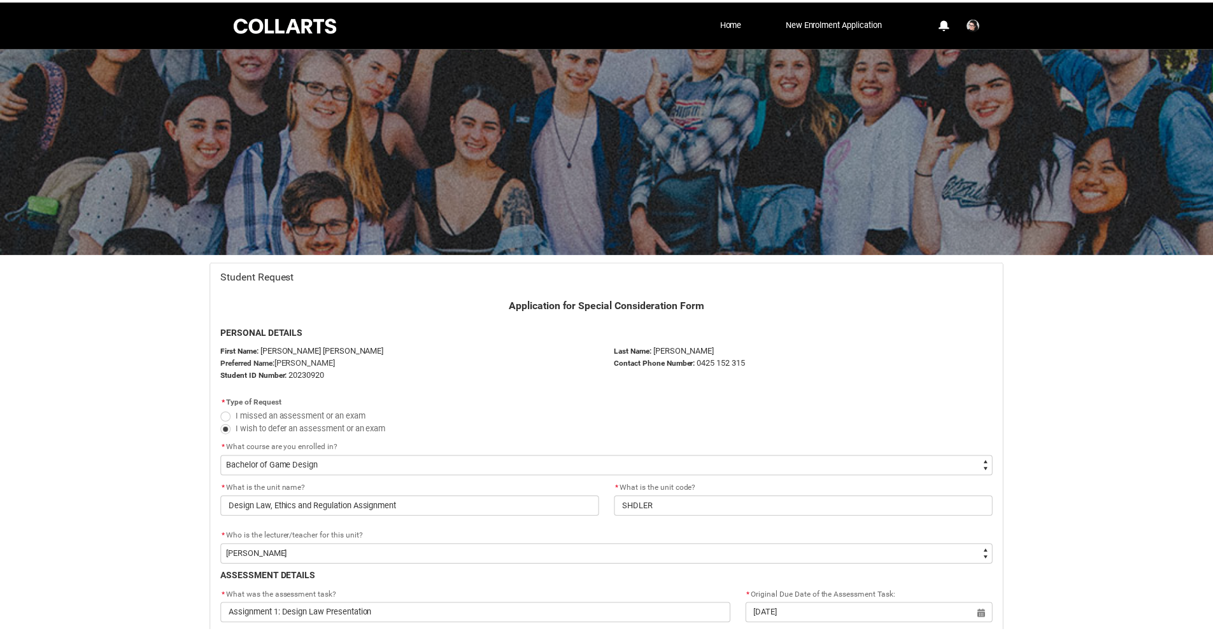
scroll to position [521, 0]
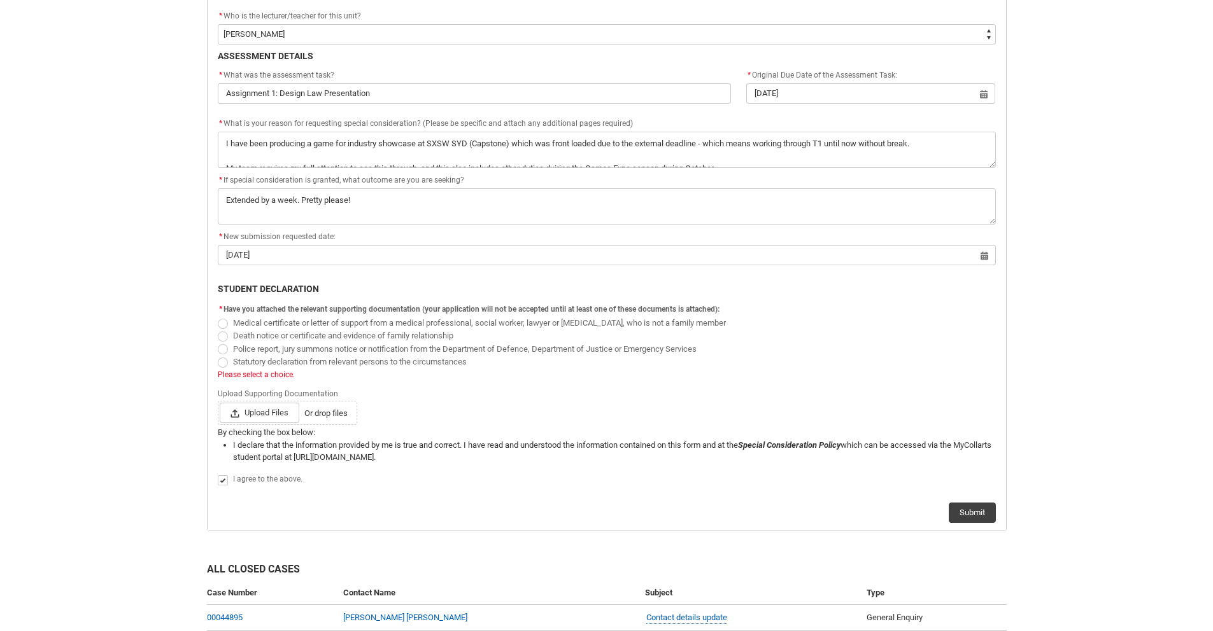
click at [225, 359] on span "Redu_Student_Request flow" at bounding box center [223, 363] width 10 height 10
click at [218, 355] on input "Statutory declaration from relevant persons to the circumstances" at bounding box center [217, 355] width 1 height 1
click at [974, 511] on button "Submit" at bounding box center [971, 513] width 47 height 20
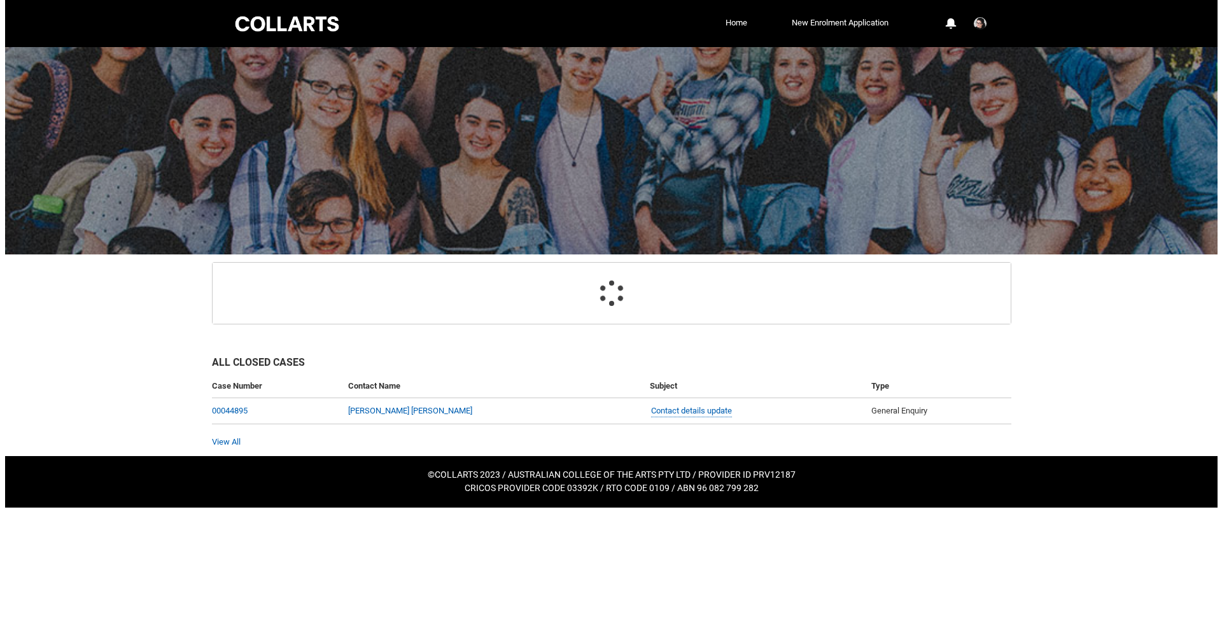
scroll to position [0, 0]
